Goal: Task Accomplishment & Management: Use online tool/utility

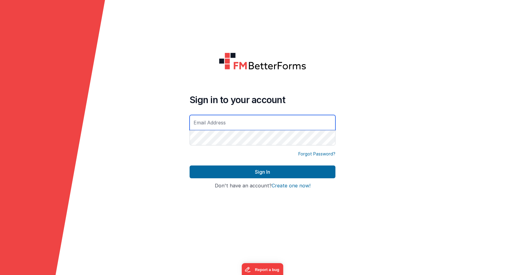
type input "[PERSON_NAME][EMAIL_ADDRESS][DOMAIN_NAME]"
click at [190, 165] on button "Sign In" at bounding box center [263, 171] width 146 height 13
click at [204, 121] on input "text" at bounding box center [263, 122] width 146 height 15
type input "[PERSON_NAME][EMAIL_ADDRESS][DOMAIN_NAME]"
click at [190, 165] on button "Sign In" at bounding box center [263, 171] width 146 height 13
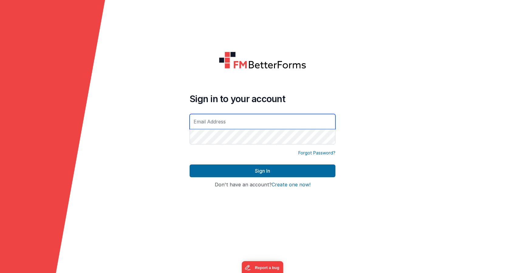
click at [235, 120] on input "text" at bounding box center [263, 121] width 146 height 15
type input "[PERSON_NAME][EMAIL_ADDRESS][DOMAIN_NAME]"
click at [190, 164] on button "Sign In" at bounding box center [263, 170] width 146 height 13
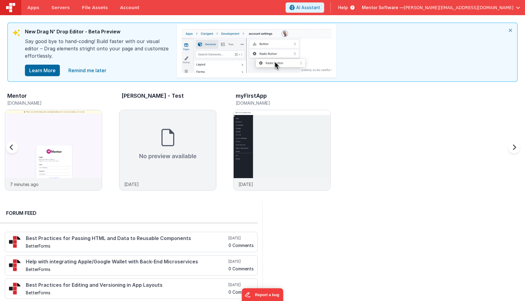
click at [49, 103] on h5 "mentordev.fmbetterforms.com" at bounding box center [54, 103] width 95 height 5
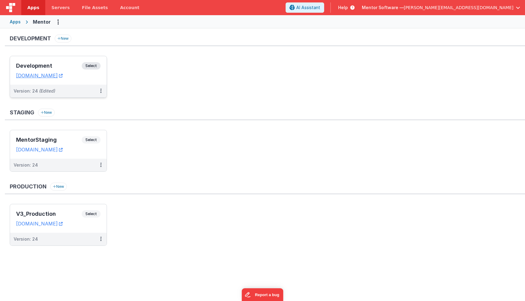
click at [91, 65] on span "Select" at bounding box center [91, 65] width 19 height 7
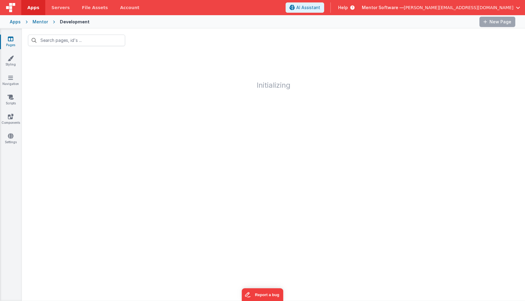
click at [12, 44] on link "Pages" at bounding box center [11, 42] width 22 height 12
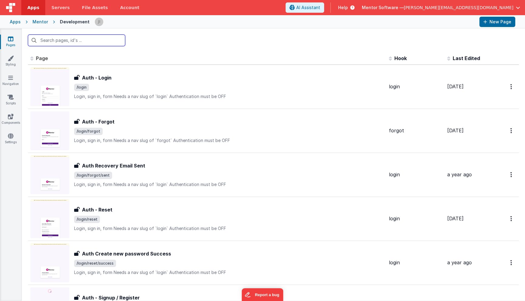
click at [83, 39] on input "text" at bounding box center [76, 41] width 97 height 12
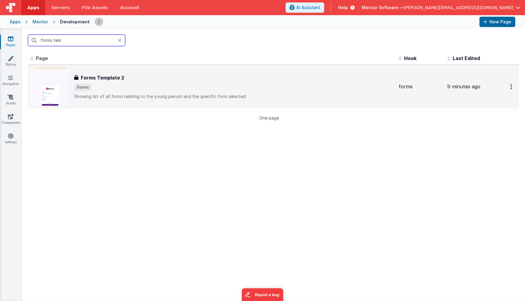
type input "forms tem"
click at [130, 75] on div "Forms Template 2" at bounding box center [234, 77] width 320 height 7
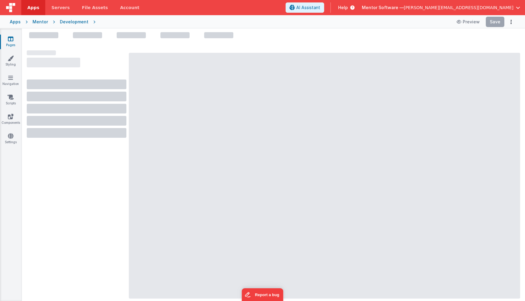
click at [130, 75] on div at bounding box center [324, 176] width 391 height 246
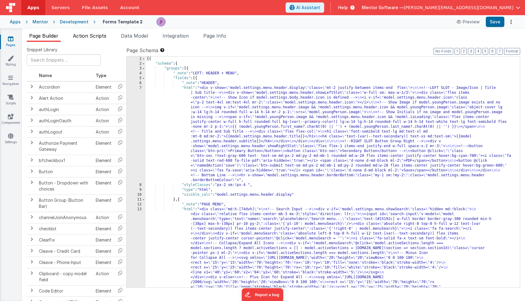
click at [96, 36] on span "Action Scripts" at bounding box center [89, 36] width 33 height 6
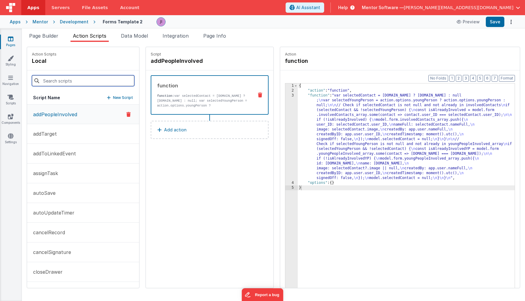
click at [73, 83] on input at bounding box center [83, 80] width 102 height 11
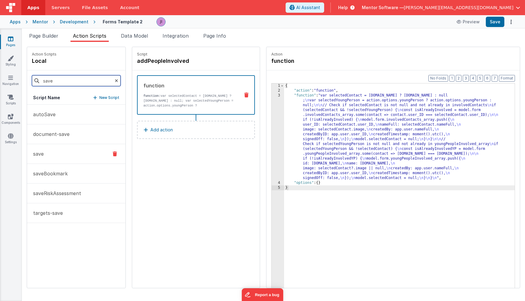
type input "save"
click at [52, 149] on button "save" at bounding box center [76, 154] width 98 height 20
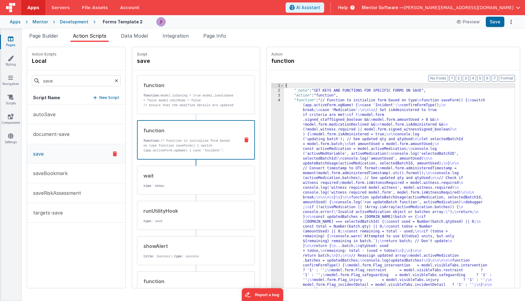
click at [305, 129] on div "{ "_note" : "SET KEYS AND FUNCTIONS FOR SPECIFIC FORMS ON SAVE" , "action" : "f…" at bounding box center [399, 200] width 231 height 233
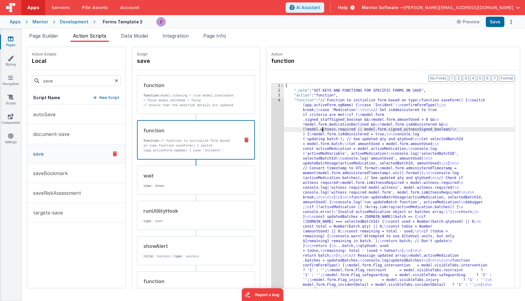
click at [272, 138] on div "4" at bounding box center [278, 195] width 12 height 194
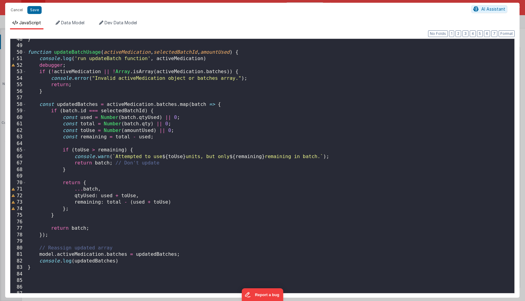
scroll to position [379, 0]
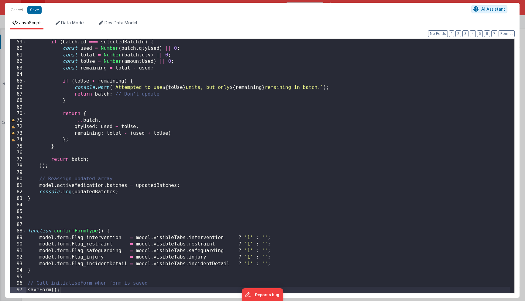
click at [196, 189] on div "if ( batch . id === selectedBatchId ) { const used = Number ( batch . qtyUsed )…" at bounding box center [267, 173] width 483 height 268
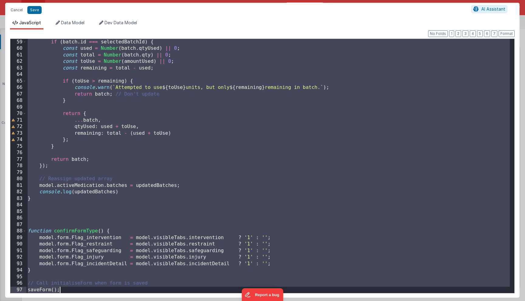
click at [218, 161] on div "if ( batch . id === selectedBatchId ) { const used = Number ( batch . qtyUsed )…" at bounding box center [267, 173] width 483 height 268
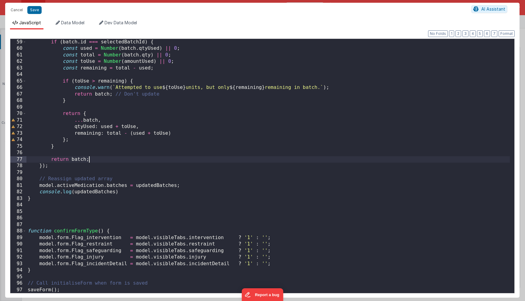
click at [237, 137] on div "if ( batch . id === selectedBatchId ) { const used = Number ( batch . qtyUsed )…" at bounding box center [267, 173] width 483 height 268
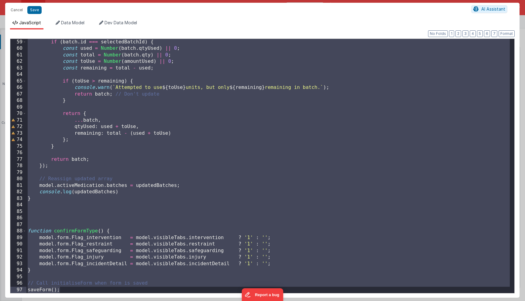
paste textarea
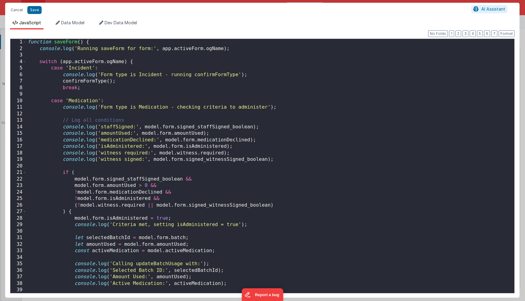
scroll to position [0, 0]
click at [26, 62] on span at bounding box center [24, 62] width 3 height 7
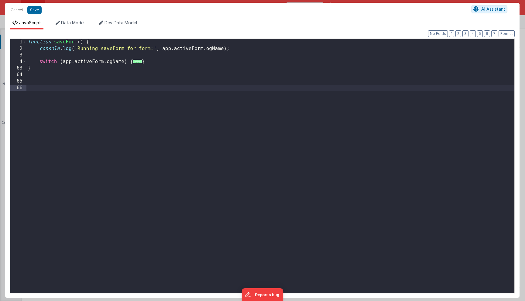
click at [137, 62] on span "..." at bounding box center [137, 61] width 9 height 3
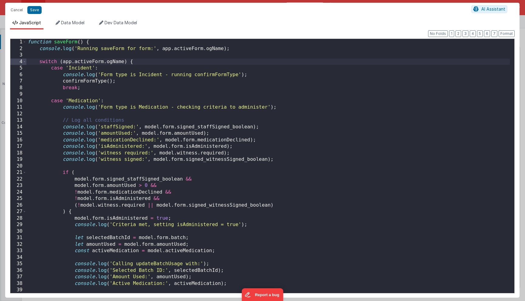
click at [25, 101] on div "10" at bounding box center [18, 101] width 16 height 7
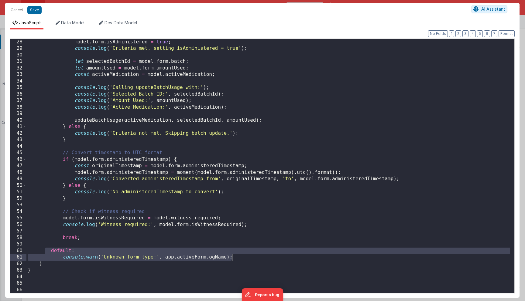
drag, startPoint x: 46, startPoint y: 249, endPoint x: 247, endPoint y: 257, distance: 200.7
click at [247, 257] on div "model . form . isAdministered = true ; console . log ( 'Criteria met, setting i…" at bounding box center [267, 173] width 483 height 268
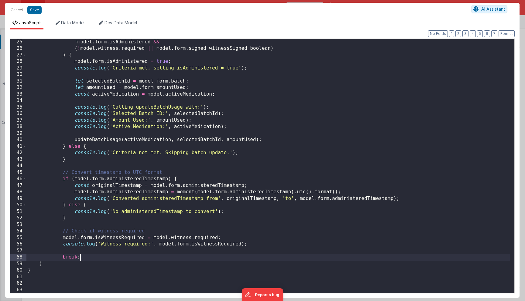
scroll to position [0, 0]
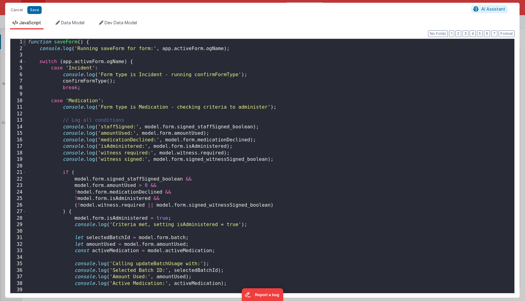
click at [25, 42] on span at bounding box center [24, 42] width 3 height 7
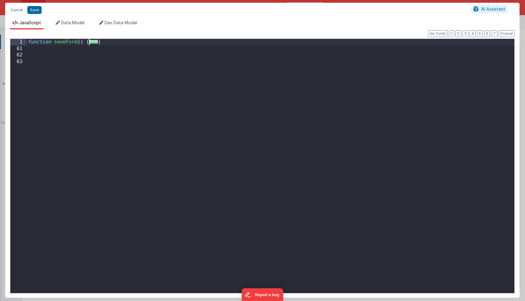
click at [124, 48] on div "function saveForm ( ) { ... }" at bounding box center [270, 173] width 488 height 268
click at [127, 44] on div "function saveForm ( ) { ... }" at bounding box center [270, 173] width 488 height 268
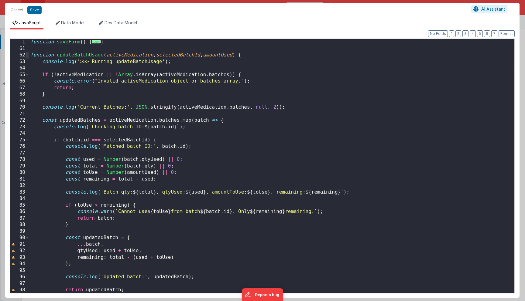
click at [26, 57] on span at bounding box center [27, 55] width 3 height 7
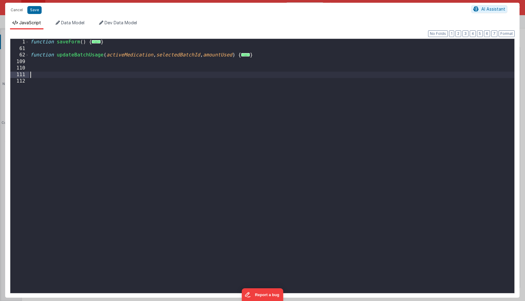
click at [43, 75] on div "function saveForm ( ) { ... } function updateBatchUsage ( activeMedication , se…" at bounding box center [271, 173] width 485 height 268
click at [234, 72] on div "function saveForm ( ) { ... } function updateBatchUsage ( activeMedication , se…" at bounding box center [271, 173] width 485 height 268
click at [205, 72] on div "function saveForm ( ) { ... } function updateBatchUsage ( activeMedication , se…" at bounding box center [271, 173] width 485 height 268
click at [248, 57] on span "..." at bounding box center [245, 54] width 9 height 3
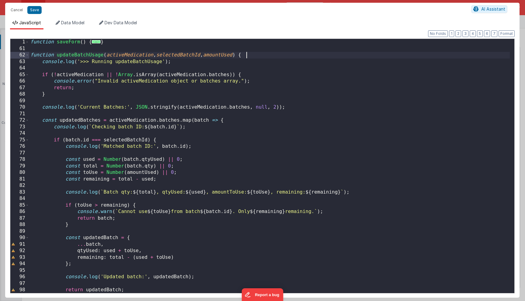
click at [31, 5] on div "Cancel Save AI Assistant" at bounding box center [262, 10] width 514 height 15
click at [35, 11] on button "Save" at bounding box center [34, 10] width 14 height 8
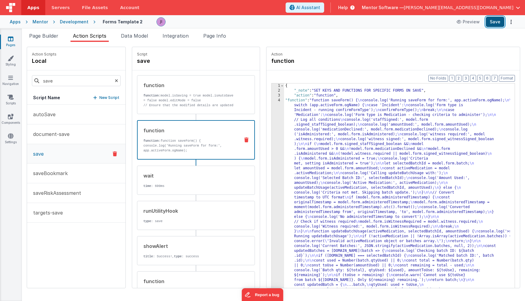
click at [497, 21] on button "Save" at bounding box center [495, 22] width 19 height 10
click at [320, 151] on div "{ "_note" : "SET KEYS AND FUNCTIONS FOR SPECIFIC FORMS ON SAVE" , "action" : "f…" at bounding box center [406, 200] width 244 height 233
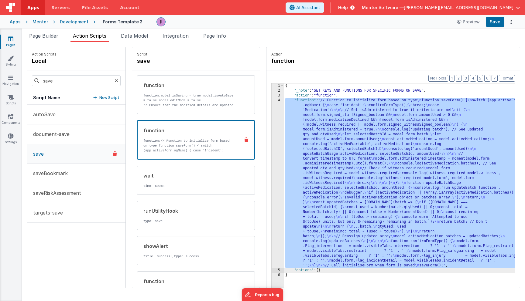
click at [284, 165] on div "{ "_note" : "SET KEYS AND FUNCTIONS FOR SPECIFIC FORMS ON SAVE" , "action" : "f…" at bounding box center [408, 200] width 249 height 233
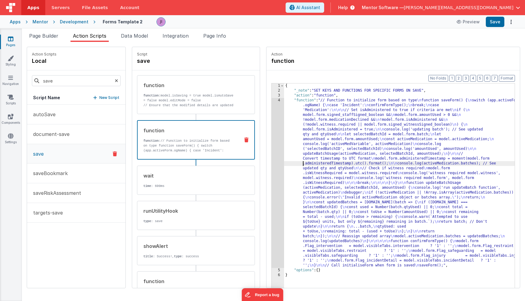
click at [272, 164] on div "4" at bounding box center [278, 183] width 12 height 170
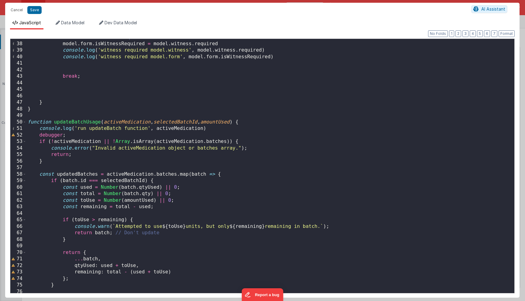
scroll to position [242, 0]
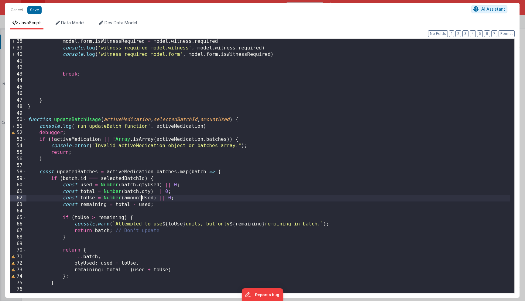
click at [143, 198] on div "model . form . isWitnessRequired = model . witness . required console . log ( '…" at bounding box center [267, 172] width 483 height 268
click at [106, 266] on div "model . form . isWitnessRequired = model . witness . required console . log ( '…" at bounding box center [267, 172] width 483 height 268
click at [12, 9] on button "Cancel" at bounding box center [17, 10] width 18 height 9
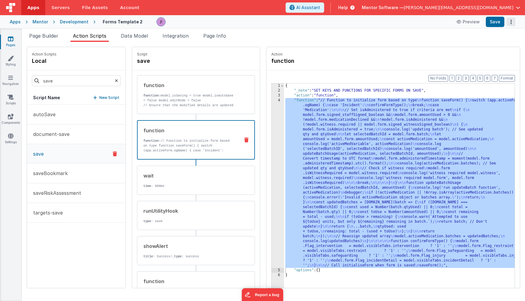
click at [510, 20] on button "Options" at bounding box center [511, 22] width 9 height 9
click at [493, 47] on link "Rollback" at bounding box center [488, 46] width 53 height 12
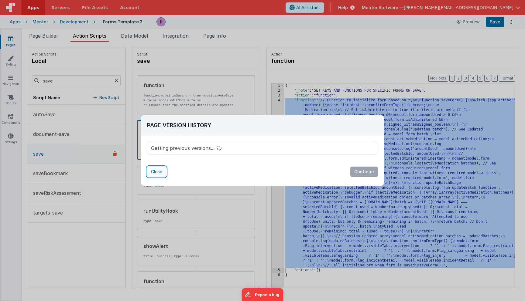
click at [157, 175] on button "Close" at bounding box center [156, 172] width 19 height 10
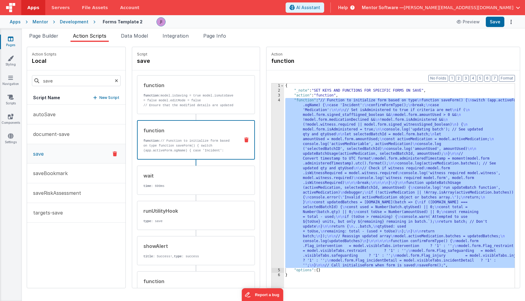
click at [318, 184] on div "{ "_note" : "SET KEYS AND FUNCTIONS FOR SPECIFIC FORMS ON SAVE" , "action" : "f…" at bounding box center [408, 200] width 249 height 233
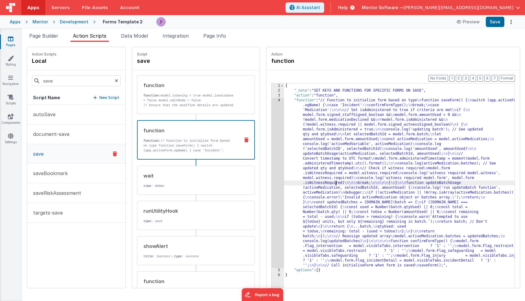
click at [272, 180] on div "4" at bounding box center [278, 183] width 12 height 170
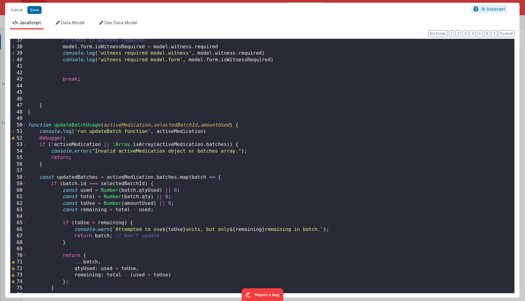
scroll to position [0, 0]
drag, startPoint x: 158, startPoint y: 193, endPoint x: 140, endPoint y: 192, distance: 18.5
click at [140, 192] on div "// Check if witness required model . form . isWitnessRequired = model . witness…" at bounding box center [267, 171] width 483 height 268
click at [84, 192] on div "// Check if witness required model . form . isWitnessRequired = model . witness…" at bounding box center [267, 171] width 483 height 268
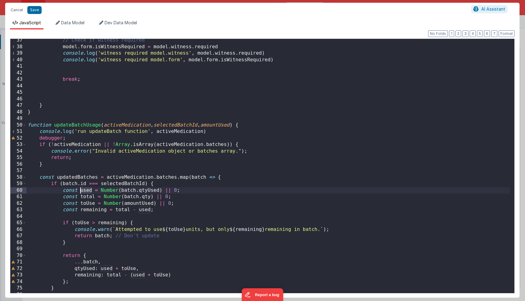
click at [155, 191] on div "// Check if witness required model . form . isWitnessRequired = model . witness…" at bounding box center [267, 171] width 483 height 268
click at [86, 200] on div "// Check if witness required model . form . isWitnessRequired = model . witness…" at bounding box center [267, 171] width 483 height 268
click at [147, 199] on div "// Check if witness required model . form . isWitnessRequired = model . witness…" at bounding box center [267, 171] width 483 height 268
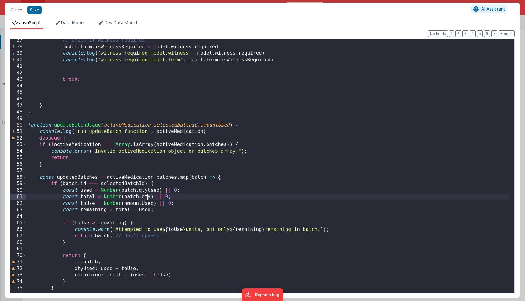
click at [147, 199] on div "// Check if witness required model . form . isWitnessRequired = model . witness…" at bounding box center [267, 171] width 483 height 268
click at [91, 205] on div "// Check if witness required model . form . isWitnessRequired = model . witness…" at bounding box center [267, 171] width 483 height 268
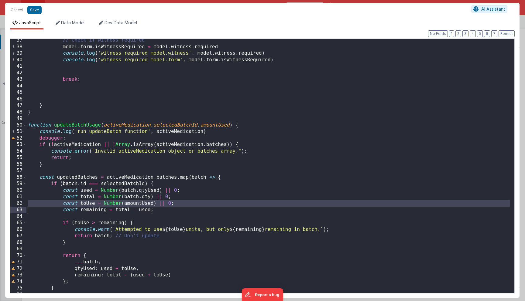
click at [91, 205] on div "// Check if witness required model . form . isWitnessRequired = model . witness…" at bounding box center [267, 171] width 483 height 268
click at [152, 208] on div "// Check if witness required model . form . isWitnessRequired = model . witness…" at bounding box center [267, 171] width 483 height 268
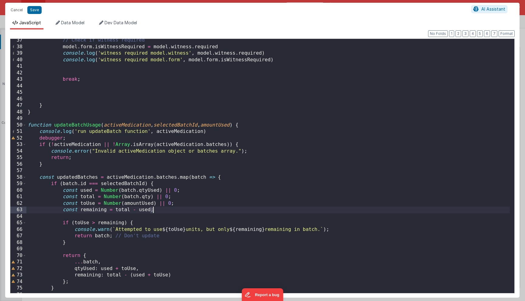
click at [148, 205] on div "// Check if witness required model . form . isWitnessRequired = model . witness…" at bounding box center [267, 171] width 483 height 268
click at [93, 211] on div "// Check if witness required model . form . isWitnessRequired = model . witness…" at bounding box center [267, 171] width 483 height 268
click at [122, 212] on div "// Check if witness required model . form . isWitnessRequired = model . witness…" at bounding box center [267, 171] width 483 height 268
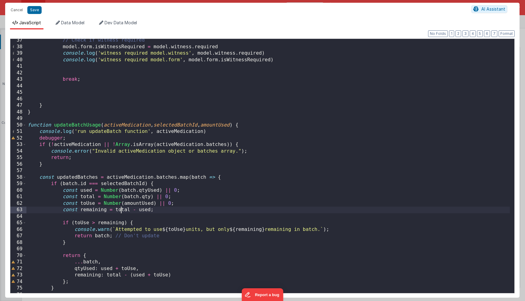
click at [122, 212] on div "// Check if witness required model . form . isWitnessRequired = model . witness…" at bounding box center [267, 171] width 483 height 268
click at [119, 212] on div "// Check if witness required model . form . isWitnessRequired = model . witness…" at bounding box center [267, 171] width 483 height 268
click at [146, 199] on div "// Check if witness required model . form . isWitnessRequired = model . witness…" at bounding box center [267, 171] width 483 height 268
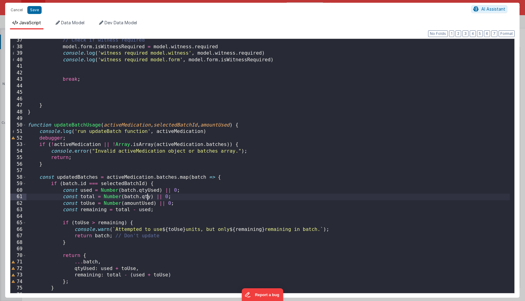
click at [146, 199] on div "// Check if witness required model . form . isWitnessRequired = model . witness…" at bounding box center [267, 171] width 483 height 268
click at [145, 204] on div "// Check if witness required model . form . isWitnessRequired = model . witness…" at bounding box center [267, 171] width 483 height 268
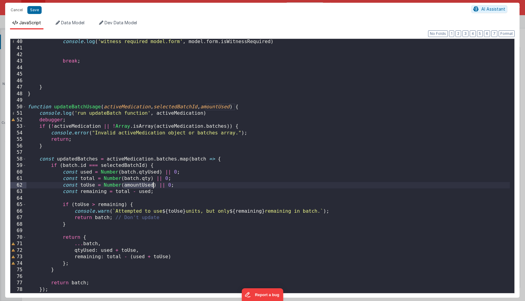
scroll to position [255, 0]
click at [151, 171] on div "console . log ( 'witness required model.form' , model . form . isWitnessRequire…" at bounding box center [267, 173] width 483 height 268
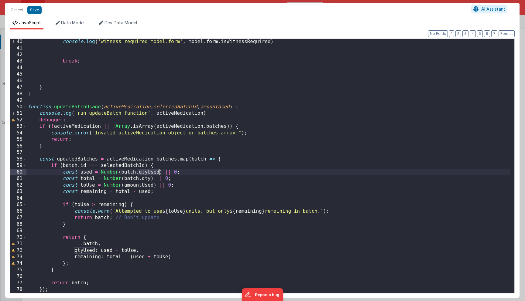
click at [151, 171] on div "console . log ( 'witness required model.form' , model . form . isWitnessRequire…" at bounding box center [267, 173] width 483 height 268
click at [146, 184] on div "console . log ( 'witness required model.form' , model . form . isWitnessRequire…" at bounding box center [267, 173] width 483 height 268
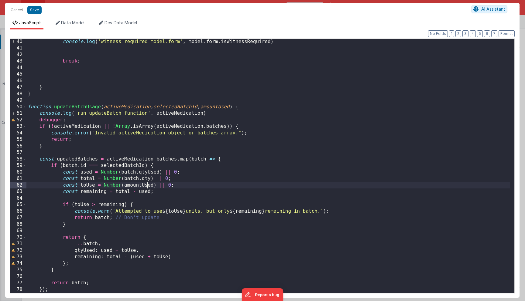
click at [146, 184] on div "console . log ( 'witness required model.form' , model . form . isWitnessRequire…" at bounding box center [267, 173] width 483 height 268
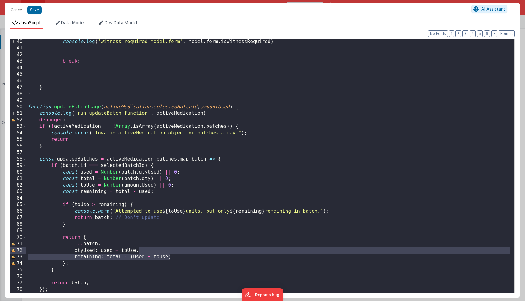
drag, startPoint x: 173, startPoint y: 257, endPoint x: 173, endPoint y: 252, distance: 4.6
click at [173, 252] on div "console . log ( 'witness required model.form' , model . form . isWitnessRequire…" at bounding box center [267, 173] width 483 height 268
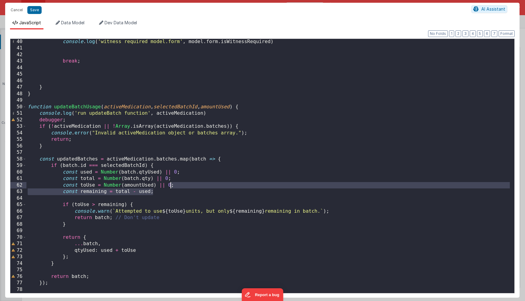
drag, startPoint x: 171, startPoint y: 190, endPoint x: 172, endPoint y: 187, distance: 3.1
click at [172, 187] on div "console . log ( 'witness required model.form' , model . form . isWitnessRequire…" at bounding box center [267, 173] width 483 height 268
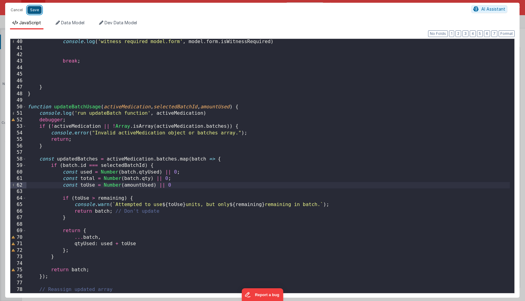
click at [37, 10] on button "Save" at bounding box center [34, 10] width 14 height 8
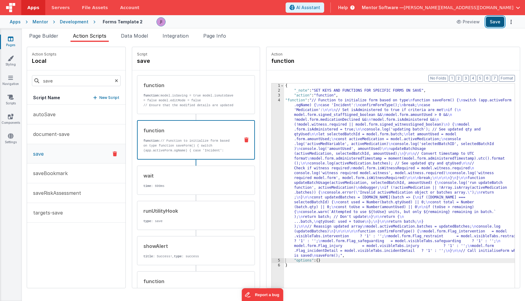
click at [498, 27] on button "Save" at bounding box center [495, 22] width 19 height 10
click at [284, 194] on div "{ "_note" : "SET KEYS AND FUNCTIONS FOR SPECIFIC FORMS ON SAVE" , "action" : "f…" at bounding box center [408, 200] width 249 height 233
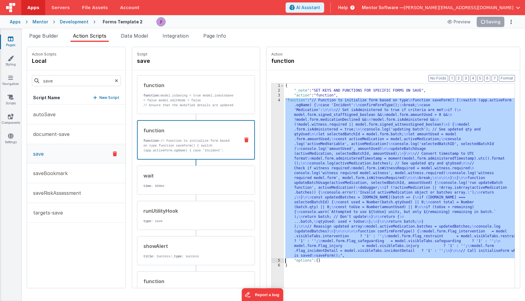
click at [272, 193] on div "4" at bounding box center [278, 178] width 12 height 160
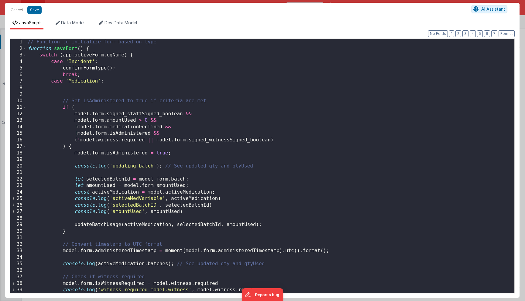
scroll to position [0, 0]
click at [13, 10] on button "Cancel" at bounding box center [17, 10] width 18 height 9
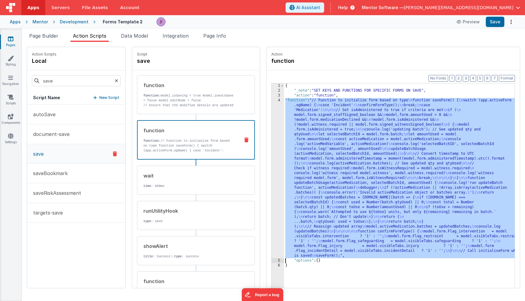
click at [379, 143] on div "{ "_note" : "SET KEYS AND FUNCTIONS FOR SPECIFIC FORMS ON SAVE" , "action" : "f…" at bounding box center [408, 200] width 249 height 233
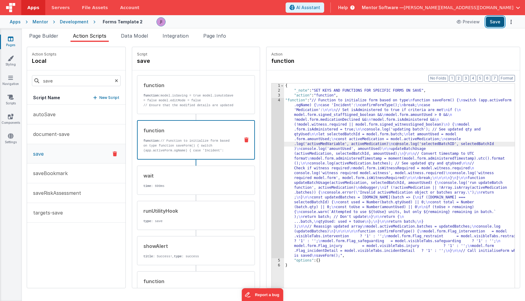
click at [488, 24] on button "Save" at bounding box center [495, 22] width 19 height 10
click at [442, 57] on div "Action function" at bounding box center [393, 58] width 244 height 13
click at [288, 173] on div "{ "_note" : "SET KEYS AND FUNCTIONS FOR SPECIFIC FORMS ON SAVE" , "action" : "f…" at bounding box center [408, 200] width 249 height 233
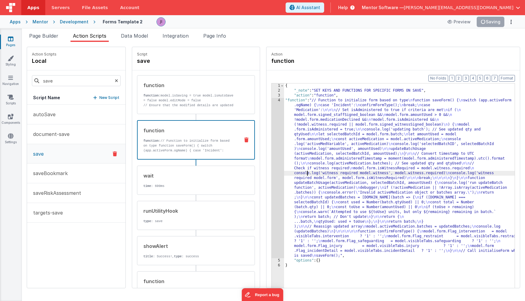
click at [272, 168] on div "4" at bounding box center [278, 178] width 12 height 160
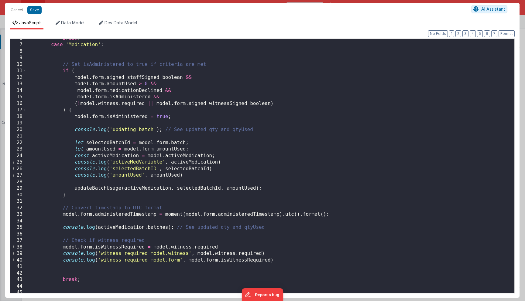
scroll to position [366, 0]
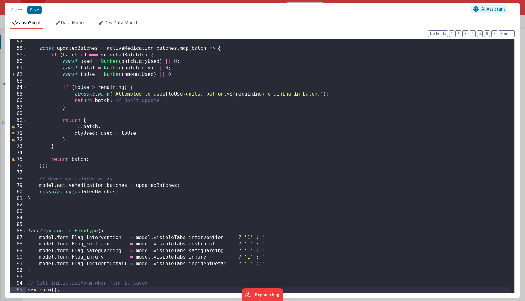
click at [81, 216] on div "const updatedBatches = activeMedication . batches . map ( batch => { if ( batch…" at bounding box center [267, 173] width 483 height 268
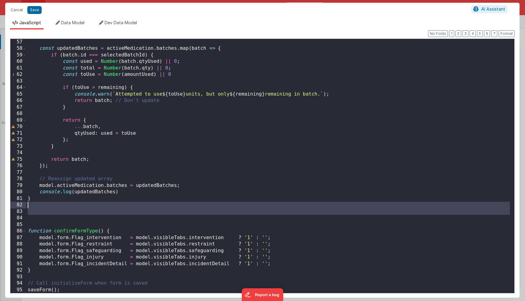
drag, startPoint x: 75, startPoint y: 219, endPoint x: 70, endPoint y: 206, distance: 13.5
click at [70, 206] on div "const updatedBatches = activeMedication . batches . map ( batch => { if ( batch…" at bounding box center [267, 173] width 483 height 268
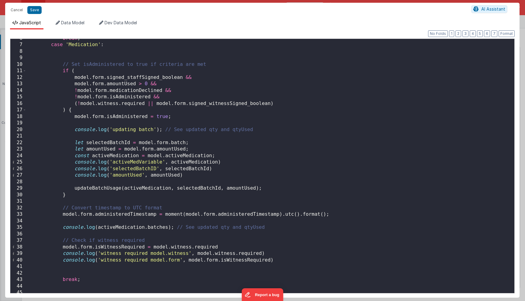
scroll to position [255, 0]
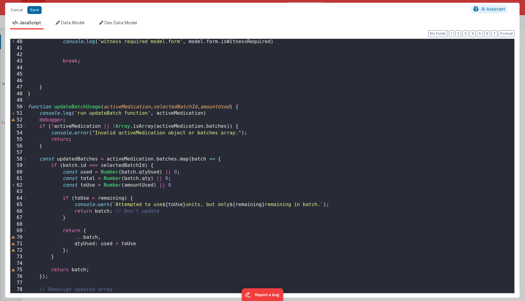
click at [509, 37] on div "Format 7 6 5 4 3 2 1 No Folds 40 41 42 43 44 45 46 47 48 49 50 51 52 53 54 55 5…" at bounding box center [262, 163] width 505 height 259
click at [509, 33] on button "Format" at bounding box center [507, 33] width 16 height 7
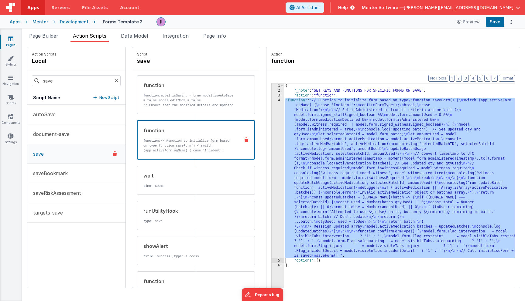
click at [284, 174] on div "{ "_note" : "SET KEYS AND FUNCTIONS FOR SPECIFIC FORMS ON SAVE" , "action" : "f…" at bounding box center [408, 200] width 249 height 233
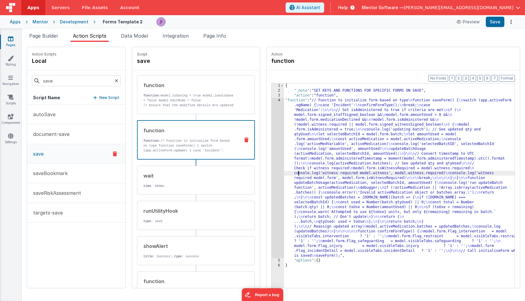
click at [272, 171] on div "4" at bounding box center [278, 178] width 12 height 160
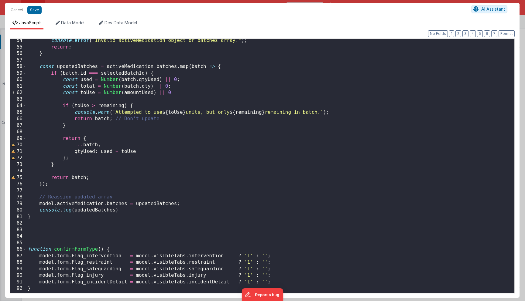
scroll to position [348, 0]
click at [36, 11] on button "Save" at bounding box center [34, 10] width 14 height 8
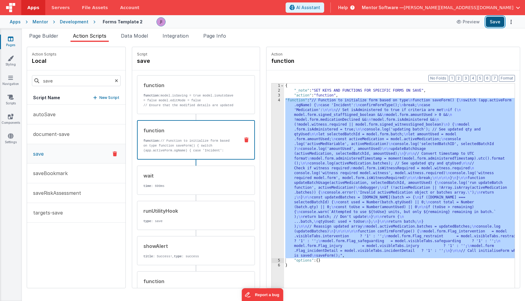
click at [498, 22] on button "Save" at bounding box center [495, 22] width 19 height 10
click at [501, 23] on button "Save" at bounding box center [495, 22] width 19 height 10
click at [294, 183] on div "{ "_note" : "SET KEYS AND FUNCTIONS FOR SPECIFIC FORMS ON SAVE" , "action" : "f…" at bounding box center [408, 200] width 249 height 233
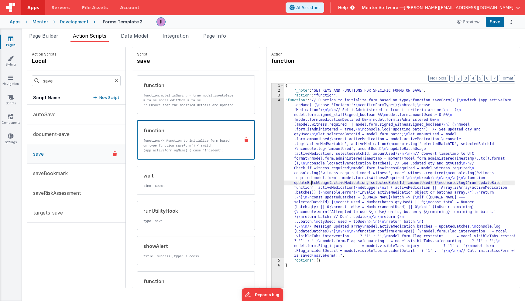
click at [399, 154] on div "{ "_note" : "SET KEYS AND FUNCTIONS FOR SPECIFIC FORMS ON SAVE" , "action" : "f…" at bounding box center [408, 200] width 249 height 233
click at [400, 151] on div "{ "_note" : "SET KEYS AND FUNCTIONS FOR SPECIFIC FORMS ON SAVE" , "action" : "f…" at bounding box center [408, 200] width 249 height 233
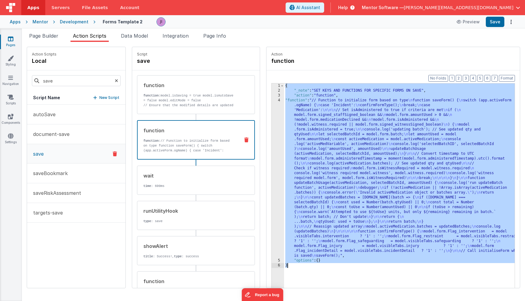
click at [310, 169] on div "{ "_note" : "SET KEYS AND FUNCTIONS FOR SPECIFIC FORMS ON SAVE" , "action" : "f…" at bounding box center [408, 200] width 249 height 233
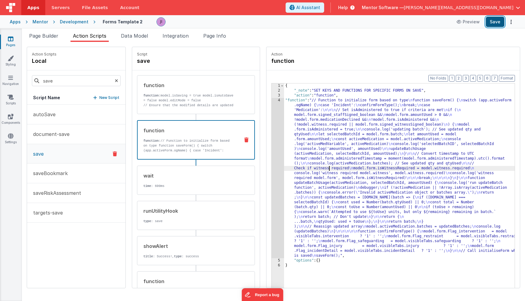
click at [503, 22] on button "Save" at bounding box center [495, 22] width 19 height 10
click at [495, 20] on button "Save" at bounding box center [495, 22] width 19 height 10
click at [314, 167] on div "{ "_note" : "SET KEYS AND FUNCTIONS FOR SPECIFIC FORMS ON SAVE" , "action" : "f…" at bounding box center [408, 200] width 249 height 233
click at [272, 170] on div "4" at bounding box center [278, 178] width 12 height 160
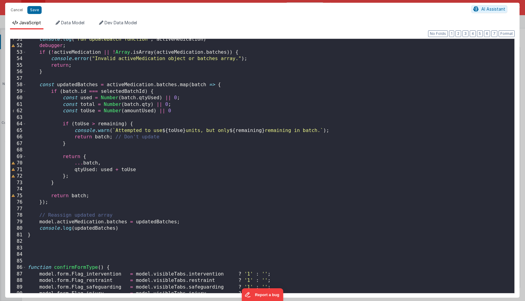
scroll to position [311, 0]
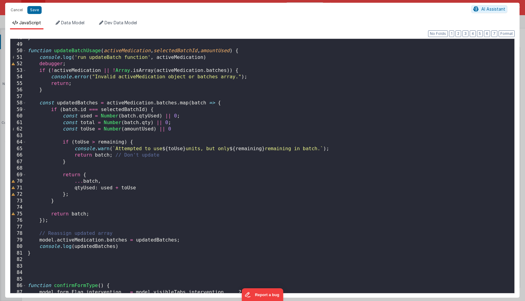
click at [131, 184] on div "} function updateBatchUsage ( activeMedication , selectedBatchId , amountUsed )…" at bounding box center [267, 169] width 483 height 268
click at [156, 189] on div "} function updateBatchUsage ( activeMedication , selectedBatchId , amountUsed )…" at bounding box center [267, 169] width 483 height 268
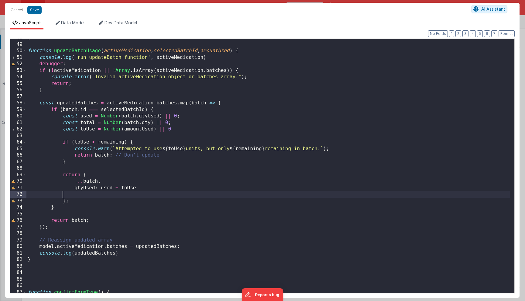
click at [189, 128] on div "} function updateBatchUsage ( activeMedication , selectedBatchId , amountUsed )…" at bounding box center [267, 169] width 483 height 268
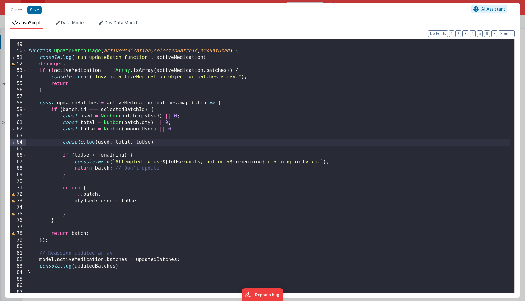
click at [98, 143] on div "} function updateBatchUsage ( activeMedication , selectedBatchId , amountUsed )…" at bounding box center [267, 169] width 483 height 268
click at [101, 142] on div "} function updateBatchUsage ( activeMedication , selectedBatchId , amountUsed )…" at bounding box center [267, 169] width 483 height 268
paste textarea
click at [141, 141] on div "} function updateBatchUsage ( activeMedication , selectedBatchId , amountUsed )…" at bounding box center [267, 169] width 483 height 268
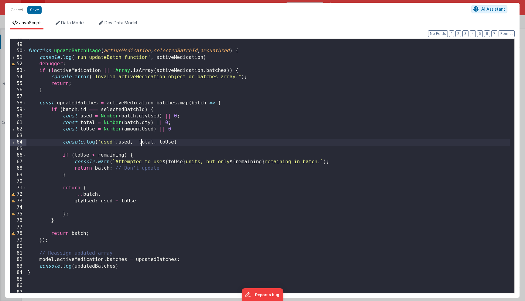
click at [141, 141] on div "} function updateBatchUsage ( activeMedication , selectedBatchId , amountUsed )…" at bounding box center [267, 169] width 483 height 268
click at [138, 143] on div "} function updateBatchUsage ( activeMedication , selectedBatchId , amountUsed )…" at bounding box center [267, 169] width 483 height 268
click at [159, 142] on div "} function updateBatchUsage ( activeMedication , selectedBatchId , amountUsed )…" at bounding box center [267, 169] width 483 height 268
paste textarea
click at [171, 142] on div "} function updateBatchUsage ( activeMedication , selectedBatchId , amountUsed )…" at bounding box center [267, 169] width 483 height 268
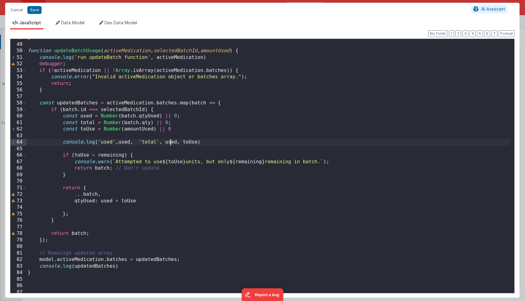
click at [171, 142] on div "} function updateBatchUsage ( activeMedication , selectedBatchId , amountUsed )…" at bounding box center [267, 169] width 483 height 268
click at [191, 143] on div "} function updateBatchUsage ( activeMedication , selectedBatchId , amountUsed )…" at bounding box center [267, 169] width 483 height 268
click at [208, 142] on div "} function updateBatchUsage ( activeMedication , selectedBatchId , amountUsed )…" at bounding box center [267, 169] width 483 height 268
click at [36, 11] on button "Save" at bounding box center [34, 10] width 14 height 8
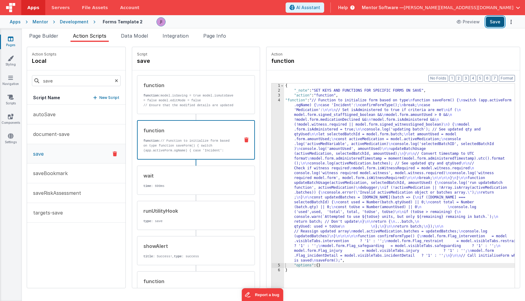
click at [497, 23] on button "Save" at bounding box center [495, 22] width 19 height 10
click at [11, 39] on icon at bounding box center [10, 39] width 5 height 6
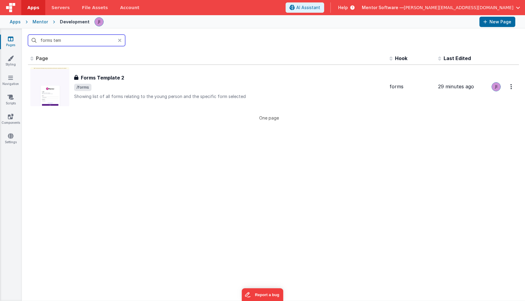
click at [64, 39] on input "forms tem" at bounding box center [76, 41] width 97 height 12
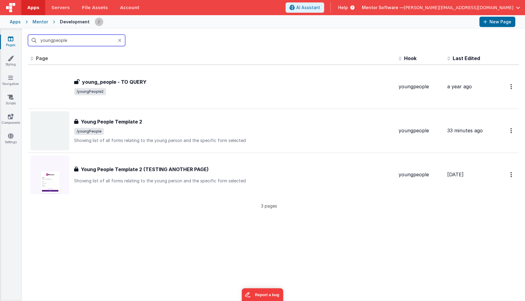
click at [73, 36] on input "youngpeople" at bounding box center [76, 41] width 97 height 12
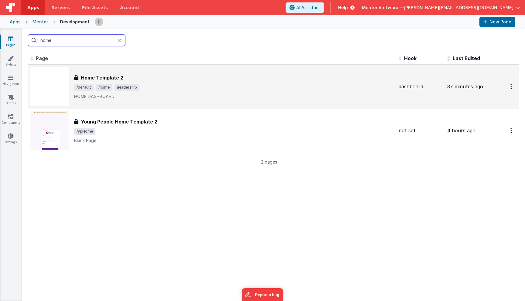
type input "home"
click at [162, 80] on div "Home Template 2" at bounding box center [234, 77] width 320 height 7
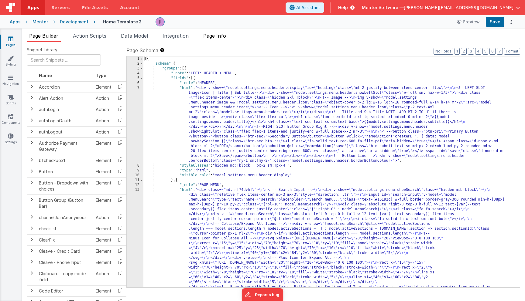
click at [219, 33] on span "Page Info" at bounding box center [214, 36] width 23 height 6
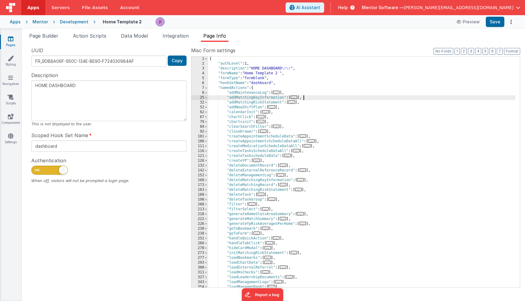
drag, startPoint x: 343, startPoint y: 98, endPoint x: 270, endPoint y: 107, distance: 72.9
click at [270, 107] on div "{ "authLevel" : 1 , "description" : "HOME DASHBOARD \r\r " , "formName" : "Home…" at bounding box center [361, 177] width 307 height 241
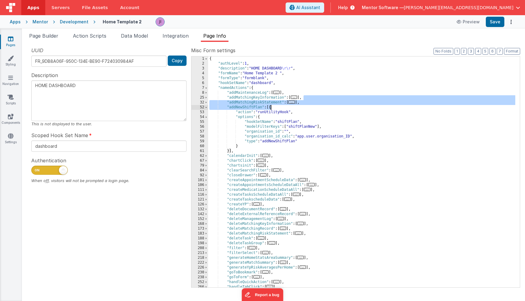
click at [379, 119] on div "{ "authLevel" : 1 , "description" : "HOME DASHBOARD \r\r " , "formName" : "Home…" at bounding box center [361, 177] width 307 height 241
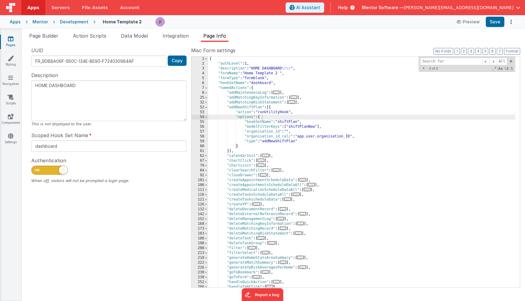
type input "a"
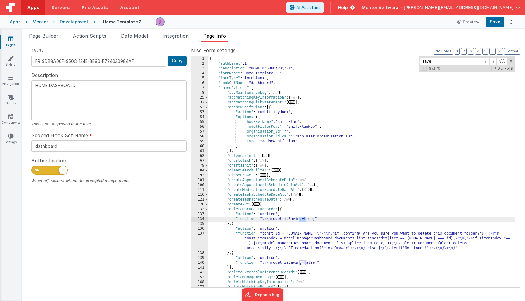
scroll to position [312, 0]
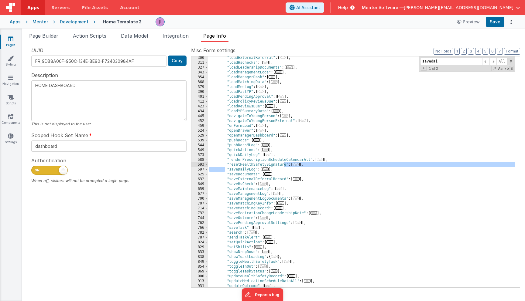
drag, startPoint x: 226, startPoint y: 171, endPoint x: 284, endPoint y: 168, distance: 58.1
click at [284, 168] on div ""loadExternalReferral" : [ ... ] , "loadHsChecks" : [ ... ] , "loadLeadershipDo…" at bounding box center [361, 176] width 307 height 241
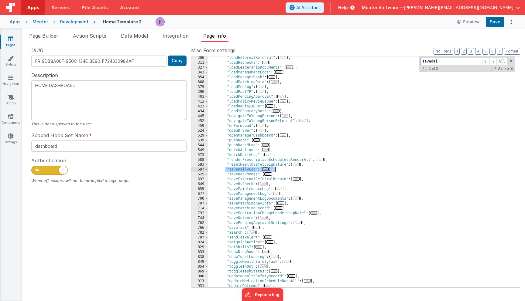
click at [434, 65] on div "savedai All Replace All + 1 of 2 .* Aa \b S" at bounding box center [467, 64] width 97 height 15
click at [434, 65] on input "savedai" at bounding box center [451, 62] width 62 height 8
click at [404, 103] on div ""loadExternalReferral" : [ ... ] , "loadHsChecks" : [ ... ] , "loadLeadershipDo…" at bounding box center [361, 176] width 307 height 241
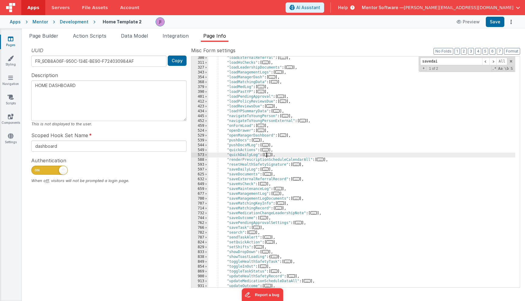
click at [269, 155] on span "..." at bounding box center [267, 154] width 7 height 3
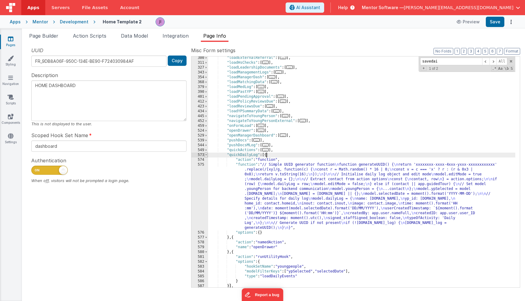
click at [206, 155] on span at bounding box center [205, 155] width 3 height 5
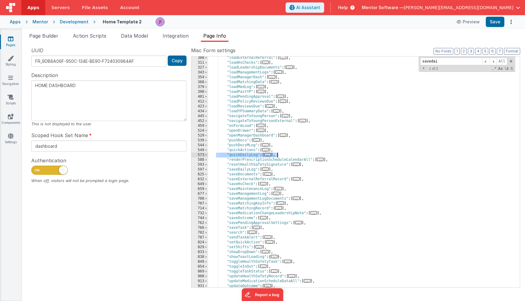
drag, startPoint x: 216, startPoint y: 154, endPoint x: 285, endPoint y: 155, distance: 68.4
click at [285, 155] on div ""loadExternalReferral" : [ ... ] , "loadHsChecks" : [ ... ] , "loadLeadershipDo…" at bounding box center [361, 176] width 307 height 241
click at [336, 132] on div ""loadExternalReferral" : [ ... ] , "loadHsChecks" : [ ... ] , "loadLeadershipDo…" at bounding box center [361, 176] width 307 height 241
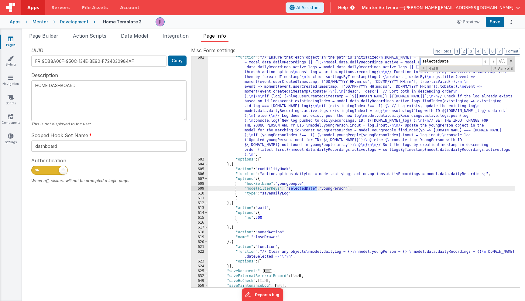
scroll to position [1211, 0]
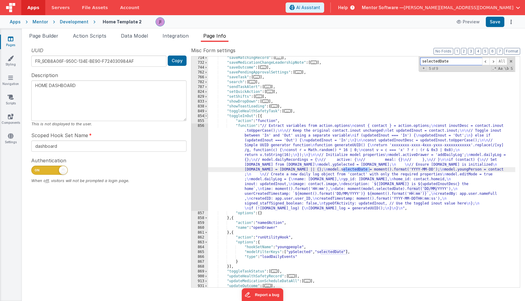
type input "selectedDate"
click at [206, 117] on span at bounding box center [205, 116] width 3 height 5
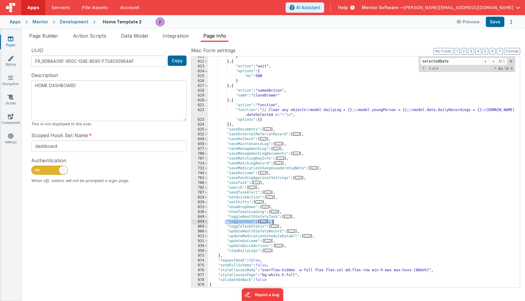
drag, startPoint x: 225, startPoint y: 222, endPoint x: 280, endPoint y: 223, distance: 54.7
click at [280, 223] on div "} } , { "action" : "wait" , "options" : { "ms" : 500 } } , { "action" : "namedA…" at bounding box center [361, 174] width 307 height 241
click at [307, 211] on div "} } , { "action" : "wait" , "options" : { "ms" : 500 } } , { "action" : "namedA…" at bounding box center [361, 174] width 307 height 241
click at [50, 40] on li "Page Builder" at bounding box center [44, 37] width 34 height 10
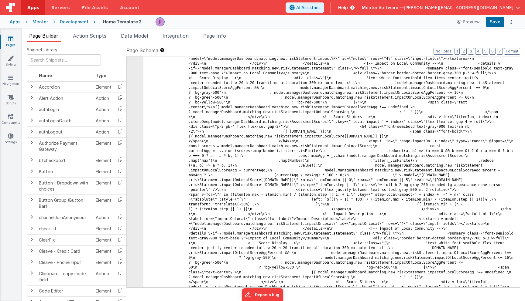
scroll to position [9726, 0]
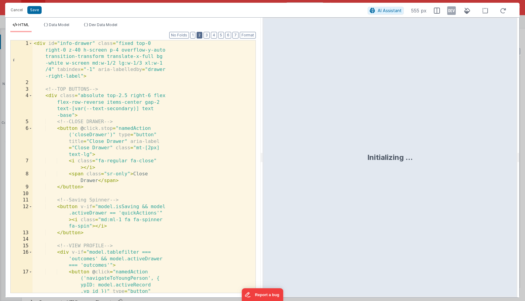
click at [199, 37] on button "2" at bounding box center [200, 35] width 6 height 7
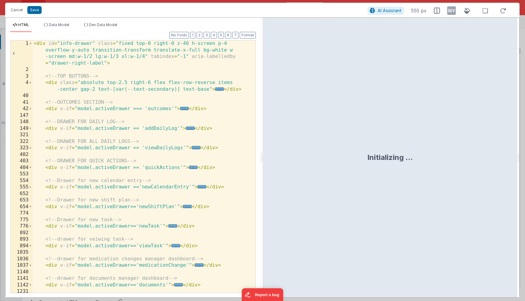
scroll to position [0, 0]
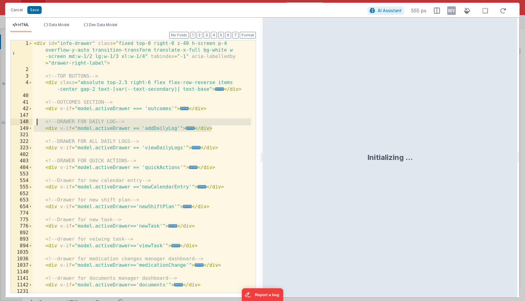
drag, startPoint x: 215, startPoint y: 130, endPoint x: 37, endPoint y: 121, distance: 178.6
click at [37, 121] on div "< div id = "info-drawer" class = "fixed top-0 right-0 z-40 h-screen p-4 overflo…" at bounding box center [142, 183] width 218 height 286
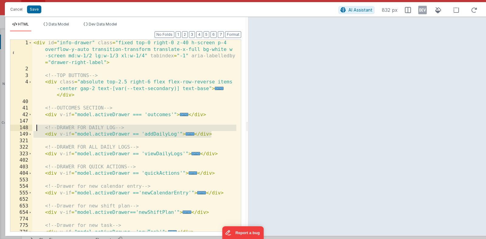
scroll to position [8728, 0]
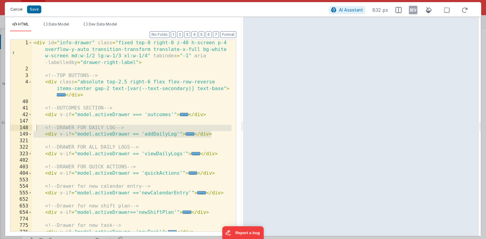
click at [14, 12] on button "Cancel" at bounding box center [16, 9] width 18 height 9
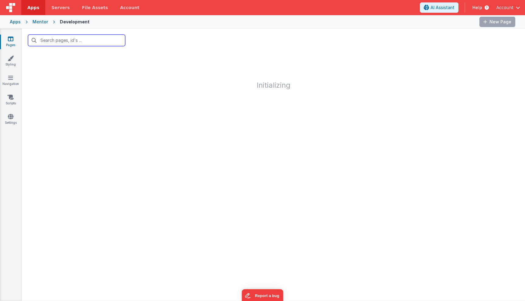
click at [52, 44] on input "text" at bounding box center [76, 41] width 97 height 12
type input "young people"
click at [11, 42] on link "Pages" at bounding box center [11, 42] width 22 height 12
click at [9, 41] on icon at bounding box center [10, 39] width 5 height 6
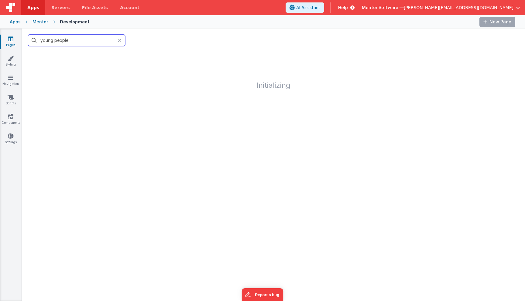
click at [57, 37] on input "young people" at bounding box center [76, 41] width 97 height 12
type input "med"
click at [4, 38] on link "Pages" at bounding box center [11, 42] width 22 height 12
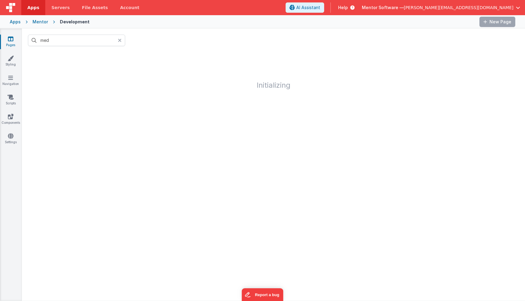
click at [11, 40] on icon at bounding box center [10, 39] width 5 height 6
click at [505, 8] on span "[PERSON_NAME][EMAIL_ADDRESS][DOMAIN_NAME]" at bounding box center [459, 8] width 110 height 6
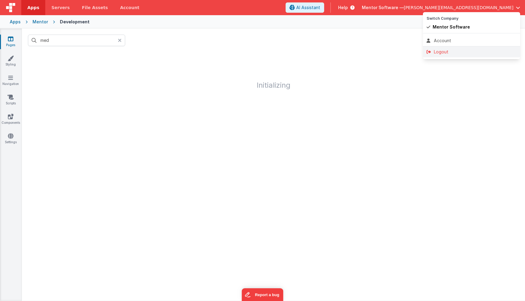
click at [483, 52] on div "Logout" at bounding box center [472, 52] width 90 height 6
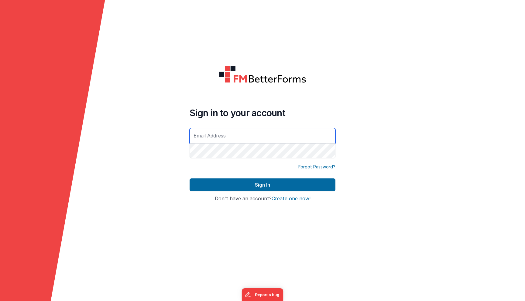
click at [206, 143] on input "text" at bounding box center [263, 135] width 146 height 15
type input "[PERSON_NAME][EMAIL_ADDRESS][DOMAIN_NAME]"
click at [190, 179] on button "Sign In" at bounding box center [263, 185] width 146 height 13
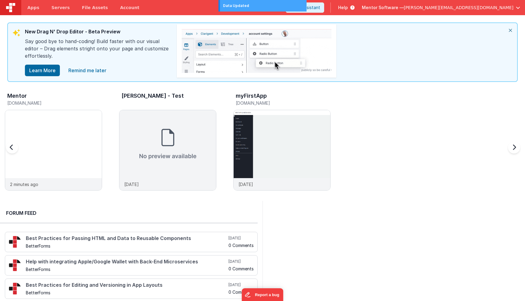
click at [56, 102] on h5 "[DOMAIN_NAME]" at bounding box center [54, 103] width 95 height 5
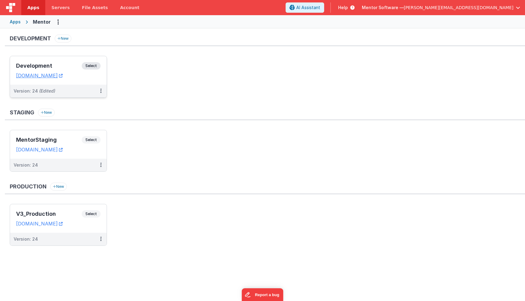
click at [91, 63] on span "Select" at bounding box center [91, 65] width 19 height 7
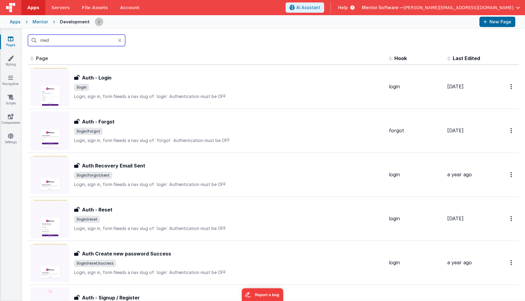
click at [109, 44] on input "med" at bounding box center [76, 41] width 97 height 12
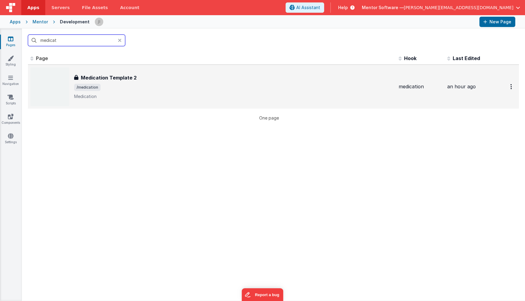
type input "medicat"
click at [161, 79] on div "Medication Template 2" at bounding box center [234, 77] width 320 height 7
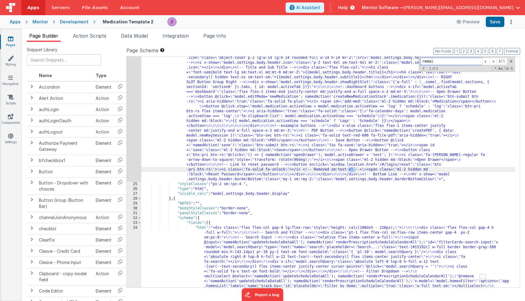
scroll to position [1046, 0]
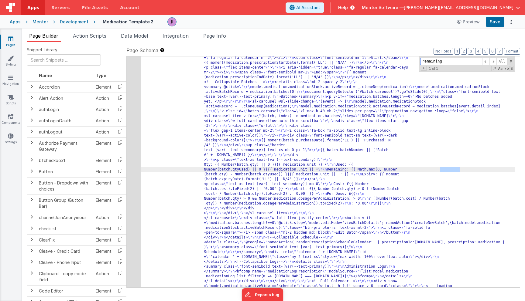
type input "remaining"
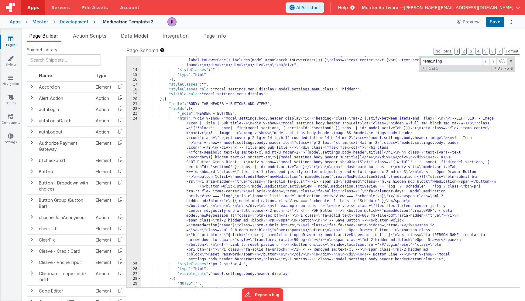
scroll to position [426, 0]
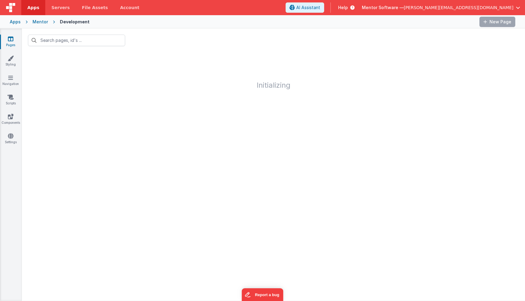
click at [36, 22] on div "Mentor" at bounding box center [40, 22] width 15 height 6
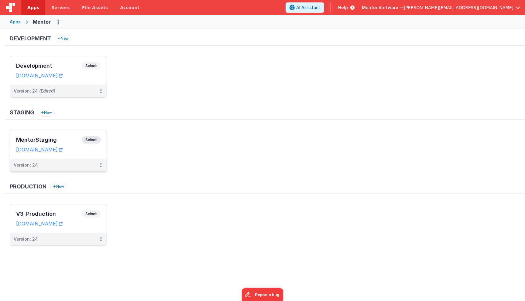
click at [94, 142] on span "Select" at bounding box center [91, 139] width 19 height 7
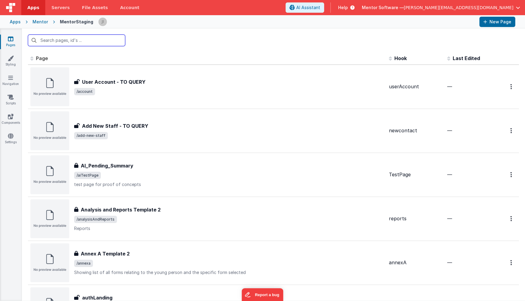
click at [109, 42] on input "text" at bounding box center [76, 41] width 97 height 12
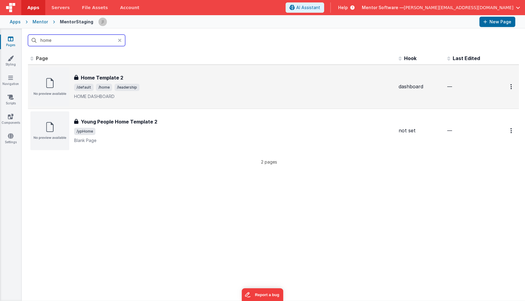
type input "home"
click at [175, 87] on span "/default /home /leadership" at bounding box center [234, 87] width 320 height 7
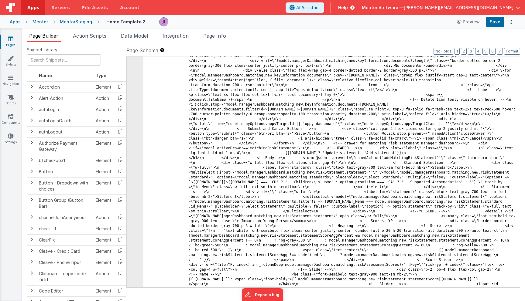
scroll to position [9726, 0]
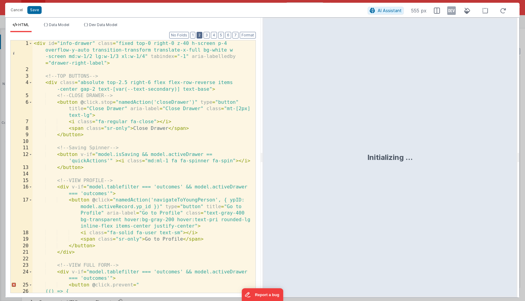
click at [201, 36] on button "2" at bounding box center [200, 35] width 6 height 7
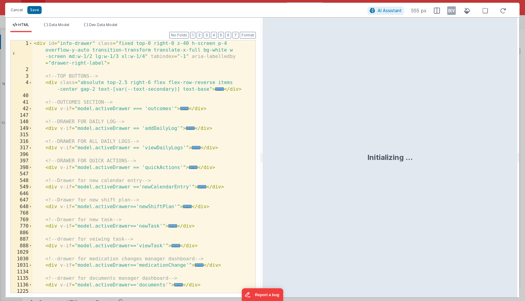
scroll to position [0, 0]
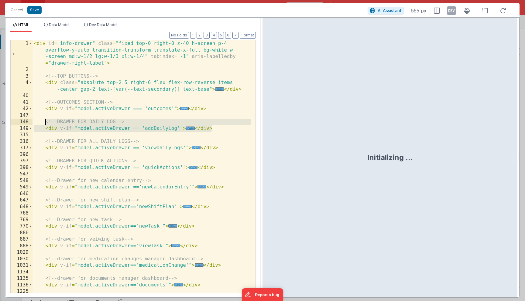
drag, startPoint x: 225, startPoint y: 125, endPoint x: 45, endPoint y: 121, distance: 180.3
click at [45, 121] on div "< div id = "info-drawer" class = "fixed top-0 right-0 z-40 h-screen p-4 overflo…" at bounding box center [142, 183] width 218 height 286
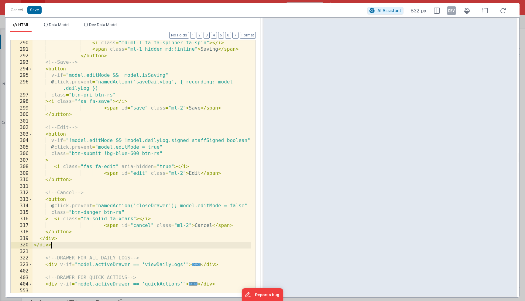
scroll to position [1254, 0]
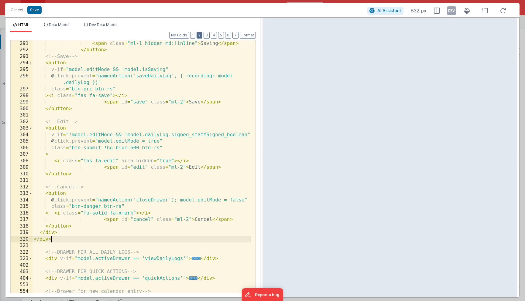
click at [202, 36] on button "2" at bounding box center [200, 35] width 6 height 7
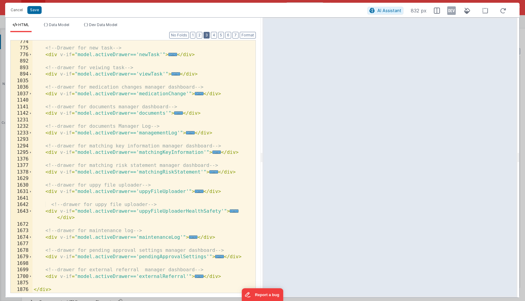
click at [208, 36] on button "3" at bounding box center [207, 35] width 6 height 7
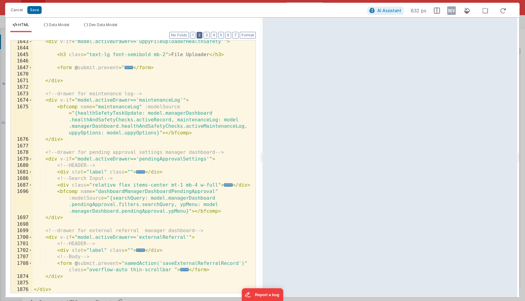
click at [199, 38] on button "2" at bounding box center [200, 35] width 6 height 7
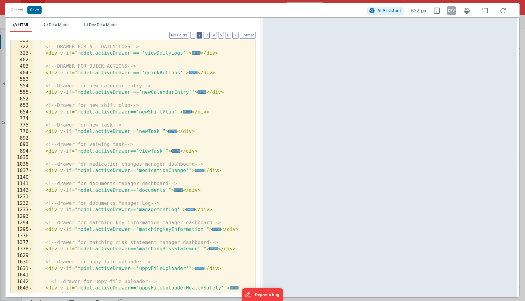
scroll to position [0, 0]
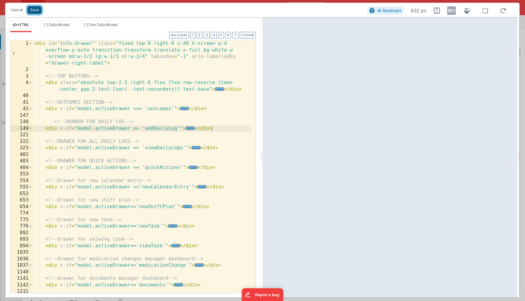
click at [33, 12] on button "Save" at bounding box center [34, 10] width 14 height 8
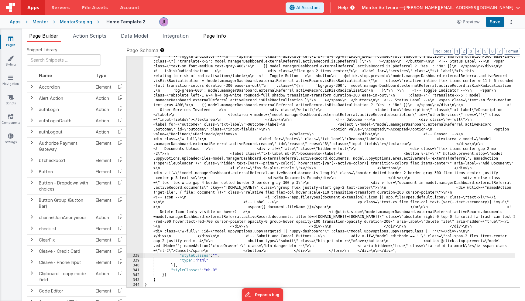
click at [211, 40] on li "Page Info" at bounding box center [215, 37] width 28 height 10
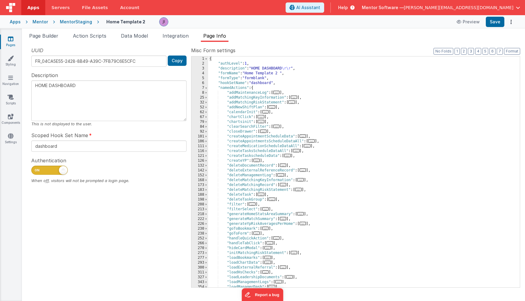
click at [385, 129] on div "{ "authLevel" : 1 , "description" : "HOME DASHBOARD \r\r " , "formName" : "Home…" at bounding box center [361, 177] width 307 height 241
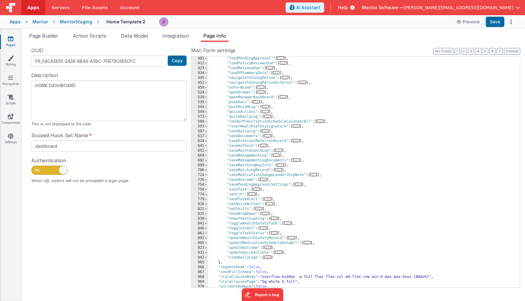
scroll to position [255, 0]
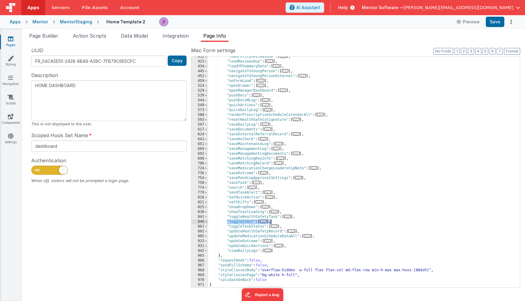
drag, startPoint x: 226, startPoint y: 223, endPoint x: 277, endPoint y: 223, distance: 50.1
click at [277, 223] on div ""loadPolicyReviewsDue" : [ ... ] , "loadReviewsDue" : [ ... ] , "loadYPSummaryD…" at bounding box center [361, 174] width 307 height 241
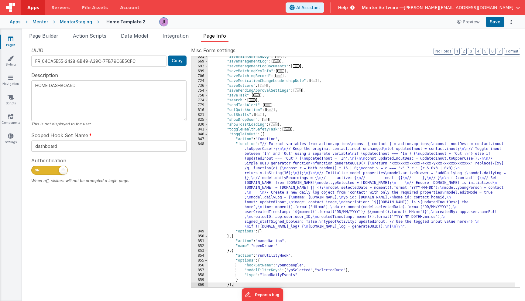
scroll to position [342, 0]
click at [206, 135] on span at bounding box center [205, 134] width 3 height 5
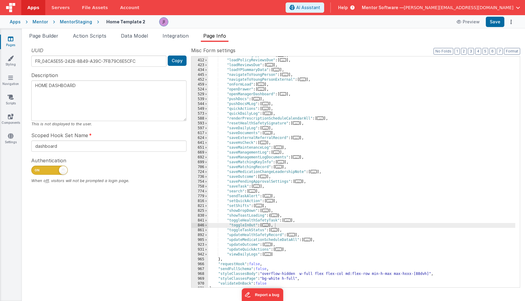
scroll to position [249, 0]
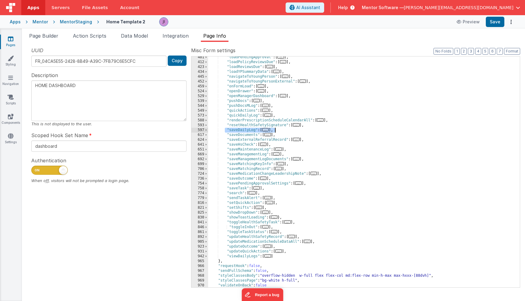
drag, startPoint x: 225, startPoint y: 131, endPoint x: 278, endPoint y: 131, distance: 52.9
click at [278, 131] on div ""loadPendingApproval" : [ ... ] , "loadPolicyReviewsDue" : [ ... ] , "loadRevie…" at bounding box center [361, 175] width 307 height 241
drag, startPoint x: 239, startPoint y: 121, endPoint x: 231, endPoint y: 130, distance: 12.2
click at [239, 122] on div ""loadPendingApproval" : [ ... ] , "loadPolicyReviewsDue" : [ ... ] , "loadRevie…" at bounding box center [361, 175] width 307 height 241
drag, startPoint x: 222, startPoint y: 131, endPoint x: 290, endPoint y: 131, distance: 68.1
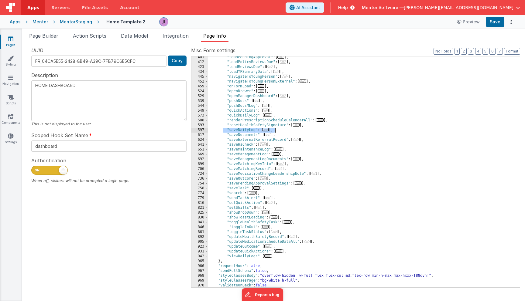
click at [290, 131] on div ""loadPendingApproval" : [ ... ] , "loadPolicyReviewsDue" : [ ... ] , "loadRevie…" at bounding box center [361, 175] width 307 height 241
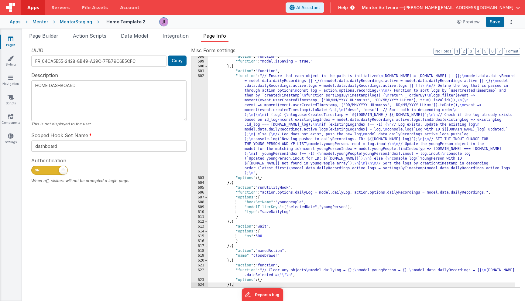
scroll to position [328, 0]
click at [470, 52] on button "3" at bounding box center [471, 51] width 6 height 7
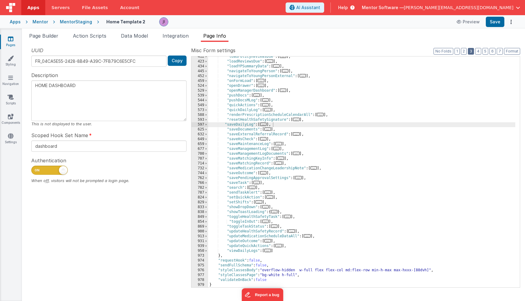
scroll to position [255, 0]
drag, startPoint x: 226, startPoint y: 111, endPoint x: 285, endPoint y: 111, distance: 59.3
click at [285, 111] on div ""loadPolicyReviewsDue" : [ ... ] , "loadReviewsDue" : [ ... ] , "loadYPSummaryD…" at bounding box center [361, 174] width 307 height 241
type textarea "HOME DASHBOARD"
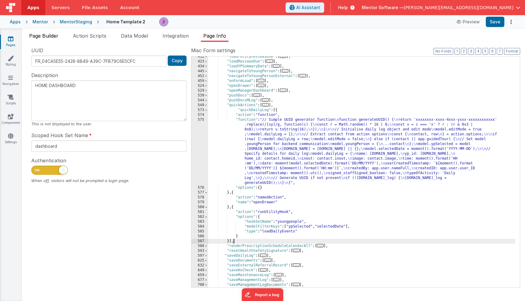
click at [50, 37] on span "Page Builder" at bounding box center [43, 36] width 29 height 6
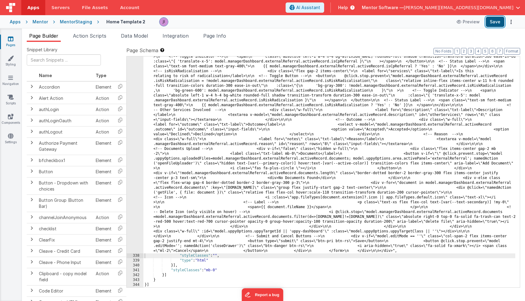
click at [493, 23] on button "Save" at bounding box center [495, 22] width 19 height 10
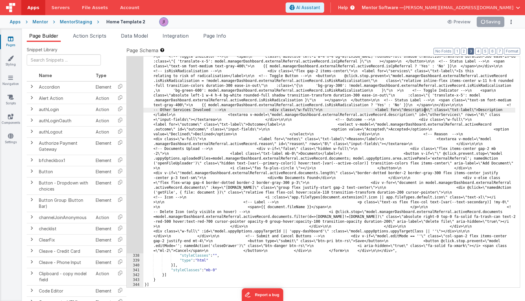
click at [471, 51] on button "3" at bounding box center [471, 51] width 6 height 7
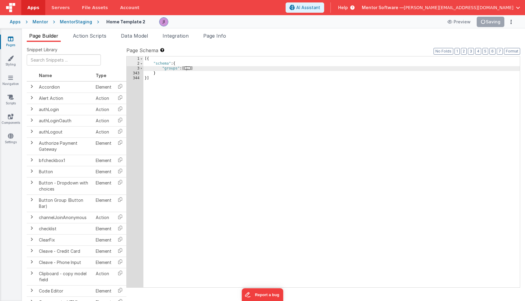
click at [390, 107] on div "[{ "schema" : { "groups" : [ ... ] } }]" at bounding box center [331, 177] width 376 height 241
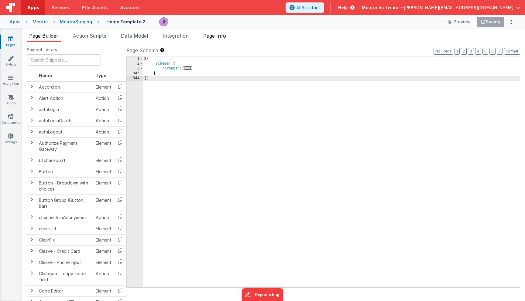
click at [227, 39] on li "Page Info" at bounding box center [215, 37] width 28 height 10
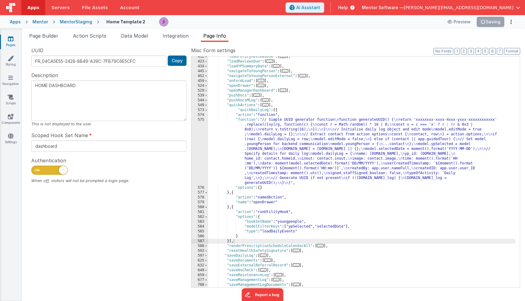
click at [375, 104] on div ""loadPolicyReviewsDue" : [ ... ] , "loadReviewsDue" : [ ... ] , "loadYPSummaryD…" at bounding box center [361, 174] width 307 height 241
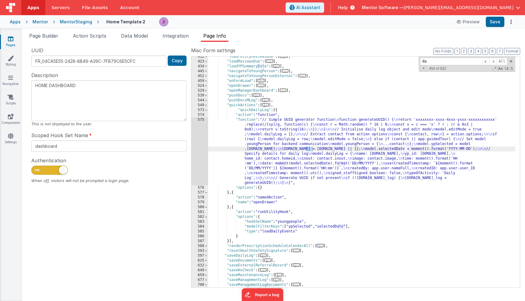
type input "d"
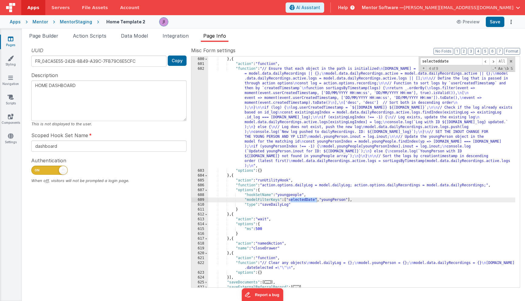
scroll to position [825, 0]
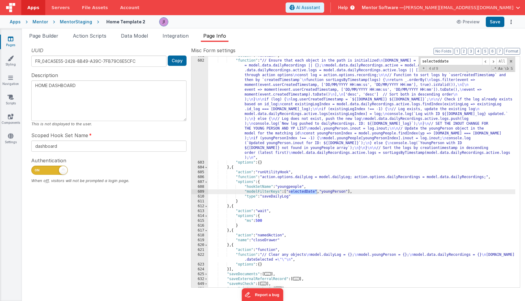
type input "selecteddate"
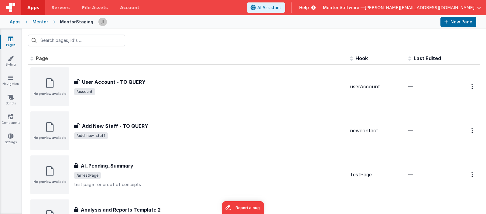
click at [37, 24] on div "Mentor" at bounding box center [40, 22] width 15 height 6
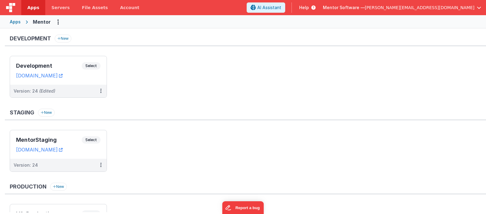
scroll to position [54, 0]
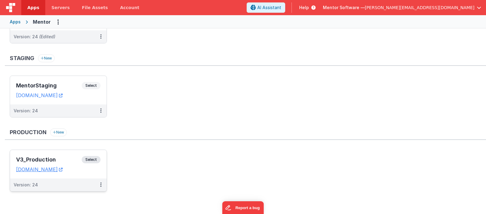
click at [89, 159] on span "Select" at bounding box center [91, 159] width 19 height 7
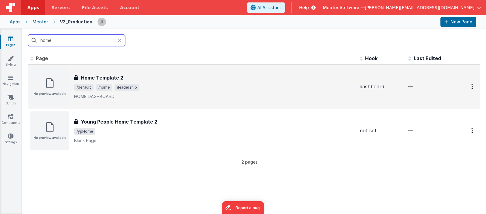
type input "home"
click at [156, 80] on div "Home Template 2" at bounding box center [214, 77] width 281 height 7
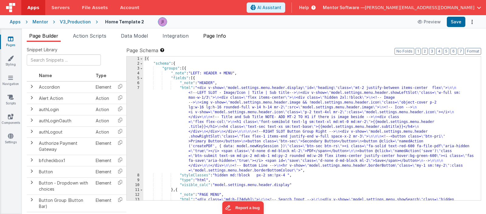
click at [220, 36] on span "Page Info" at bounding box center [214, 36] width 23 height 6
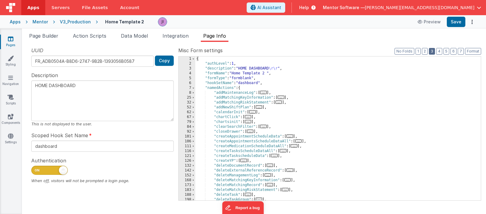
click at [431, 53] on button "3" at bounding box center [432, 51] width 6 height 7
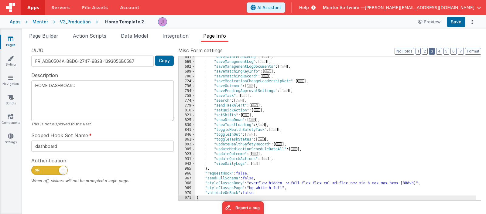
scroll to position [342, 0]
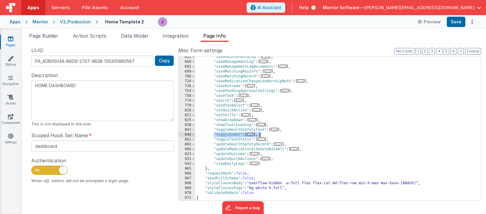
drag, startPoint x: 214, startPoint y: 134, endPoint x: 272, endPoint y: 136, distance: 58.1
click at [272, 136] on div ""saveMaintenanceLog" : [ ... ] , "saveManagementLog" : [ ... ] , "saveManagemen…" at bounding box center [335, 132] width 281 height 154
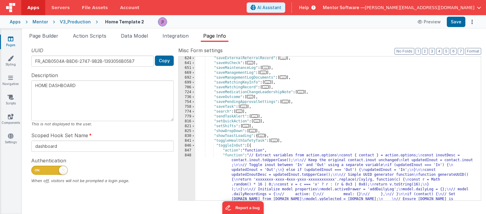
scroll to position [337, 0]
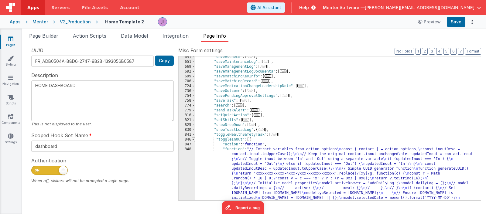
click at [194, 139] on span at bounding box center [193, 139] width 3 height 5
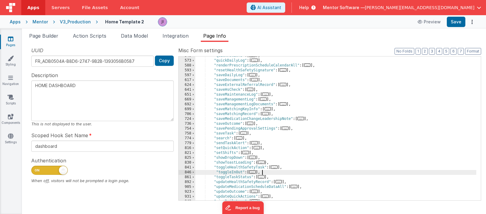
scroll to position [301, 0]
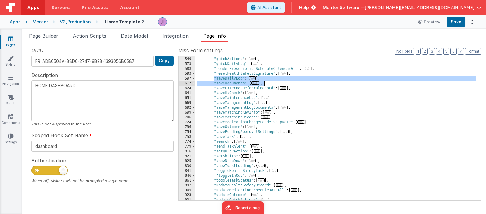
drag, startPoint x: 213, startPoint y: 80, endPoint x: 269, endPoint y: 81, distance: 55.6
click at [269, 81] on div ""pushDocsMLog" : [ ... ] , "quickActions" : [ ... ] , "quickDailyLog" : [ ... ]…" at bounding box center [335, 129] width 281 height 154
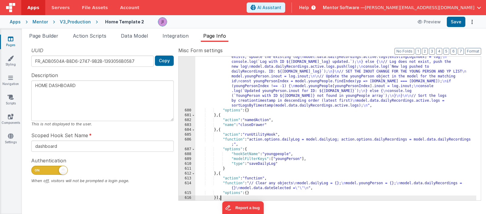
scroll to position [391, 0]
click at [435, 50] on button "3" at bounding box center [432, 51] width 6 height 7
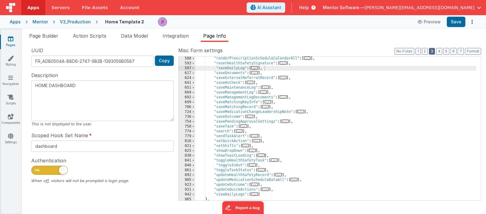
scroll to position [307, 0]
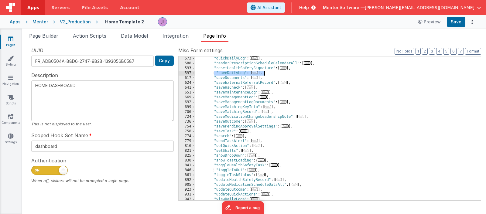
drag, startPoint x: 214, startPoint y: 71, endPoint x: 269, endPoint y: 75, distance: 55.1
click at [269, 75] on div ""quickDailyLog" : [ ... ] , "renderPrescriptionScheduleCalendarAll" : [ ... ] ,…" at bounding box center [335, 133] width 281 height 154
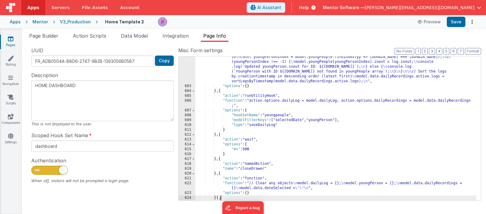
scroll to position [430, 0]
click at [434, 53] on button "3" at bounding box center [432, 51] width 6 height 7
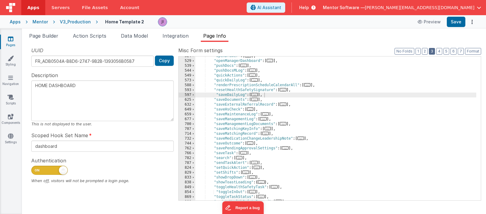
scroll to position [283, 0]
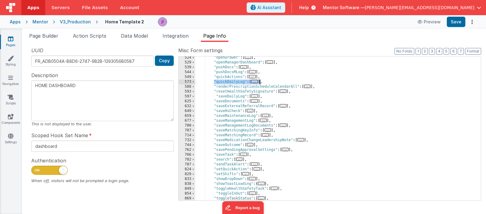
drag, startPoint x: 213, startPoint y: 81, endPoint x: 266, endPoint y: 83, distance: 52.6
click at [266, 83] on div ""openDrawer" : [ ... ] , "openManagerDashboard" : [ ... ] , "pushDocs" : [ ... …" at bounding box center [335, 132] width 281 height 154
type textarea "HOME DASHBOARD"
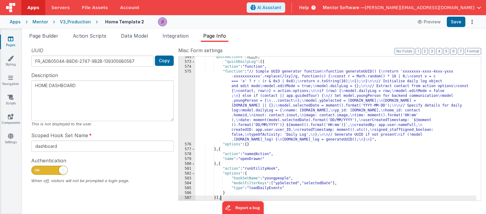
scroll to position [303, 0]
drag, startPoint x: 51, startPoint y: 36, endPoint x: 58, endPoint y: 40, distance: 7.5
click at [51, 36] on span "Page Builder" at bounding box center [43, 36] width 29 height 6
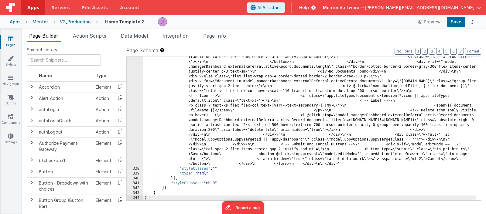
scroll to position [9813, 0]
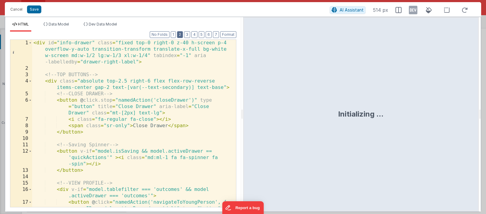
click at [180, 36] on button "2" at bounding box center [180, 34] width 6 height 7
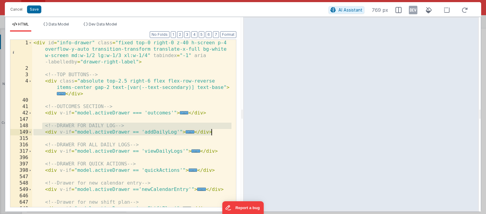
drag, startPoint x: 43, startPoint y: 125, endPoint x: 213, endPoint y: 135, distance: 170.5
click at [213, 135] on div "< div id = "info-drawer" class = "fixed top-0 right-0 z-40 h-screen p-4 overflo…" at bounding box center [131, 139] width 199 height 199
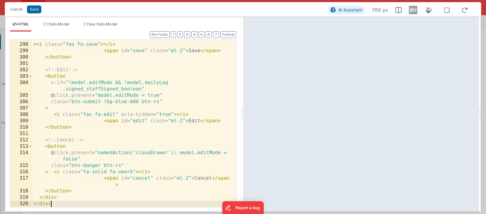
scroll to position [1358, 0]
click at [37, 8] on button "Save" at bounding box center [34, 9] width 14 height 8
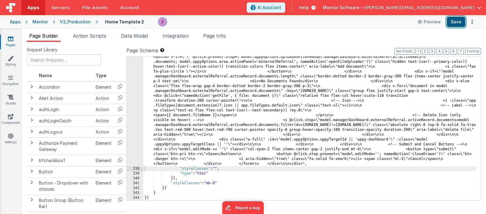
click at [462, 23] on button "Save" at bounding box center [456, 22] width 19 height 10
click at [432, 51] on button "3" at bounding box center [432, 51] width 6 height 7
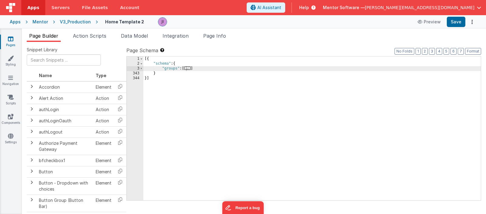
click at [383, 86] on div "[{ "schema" : { "groups" : [ ... ] } }]" at bounding box center [312, 134] width 338 height 154
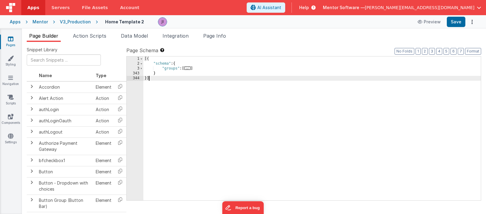
click at [233, 29] on div "Page Builder Action Scripts Data Model Integration Page Info Snippet Library Na…" at bounding box center [254, 122] width 464 height 186
click at [229, 37] on li "Page Info" at bounding box center [215, 37] width 28 height 10
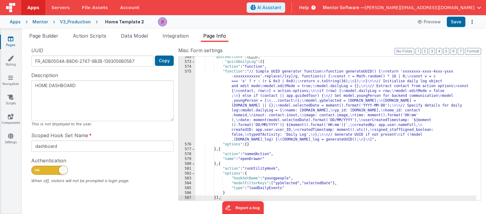
click at [304, 83] on div ""quickActions" : [ ... ] , "quickDailyLog" : [{ "action" : "function" , "functi…" at bounding box center [335, 132] width 281 height 154
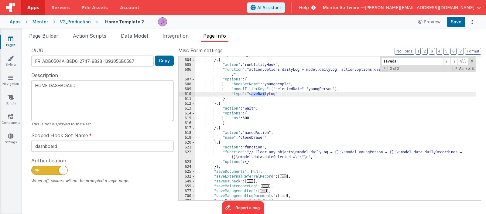
scroll to position [1058, 0]
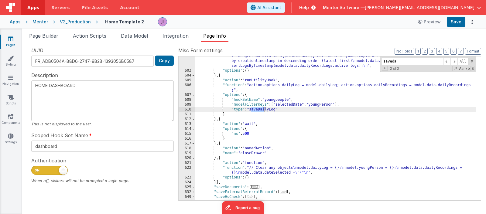
click at [405, 64] on input "saveda" at bounding box center [412, 62] width 62 height 8
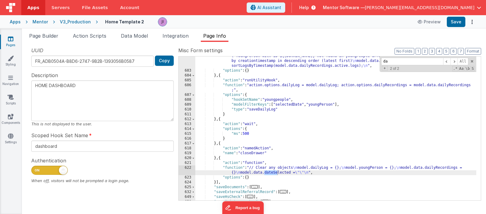
type input "d"
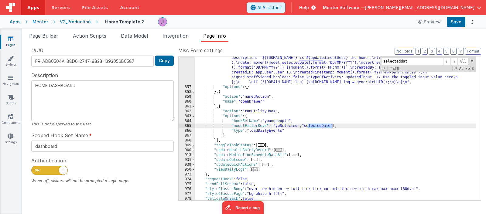
scroll to position [1363, 0]
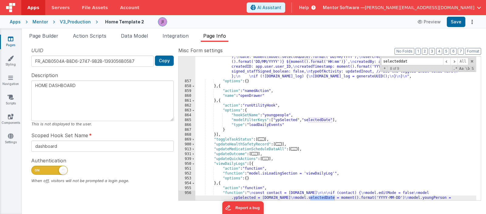
type input "selecteddat"
